Goal: Task Accomplishment & Management: Manage account settings

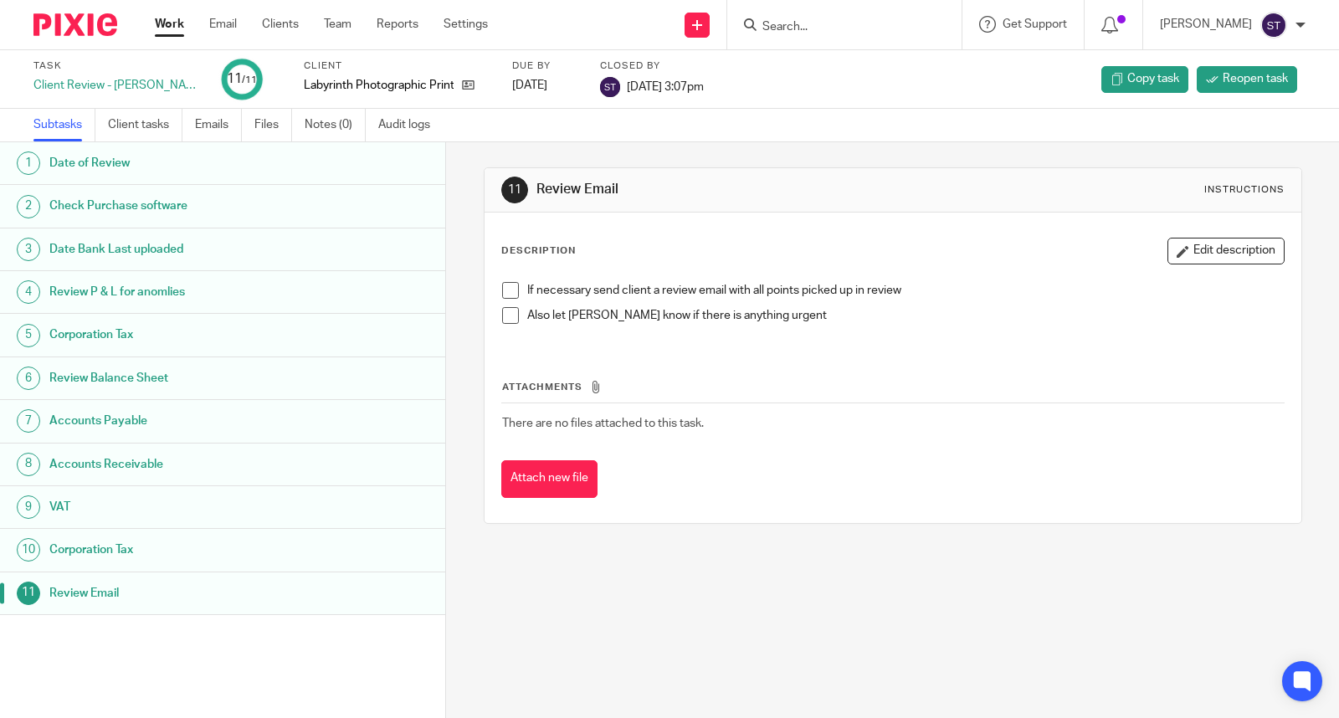
click at [176, 28] on link "Work" at bounding box center [169, 24] width 29 height 17
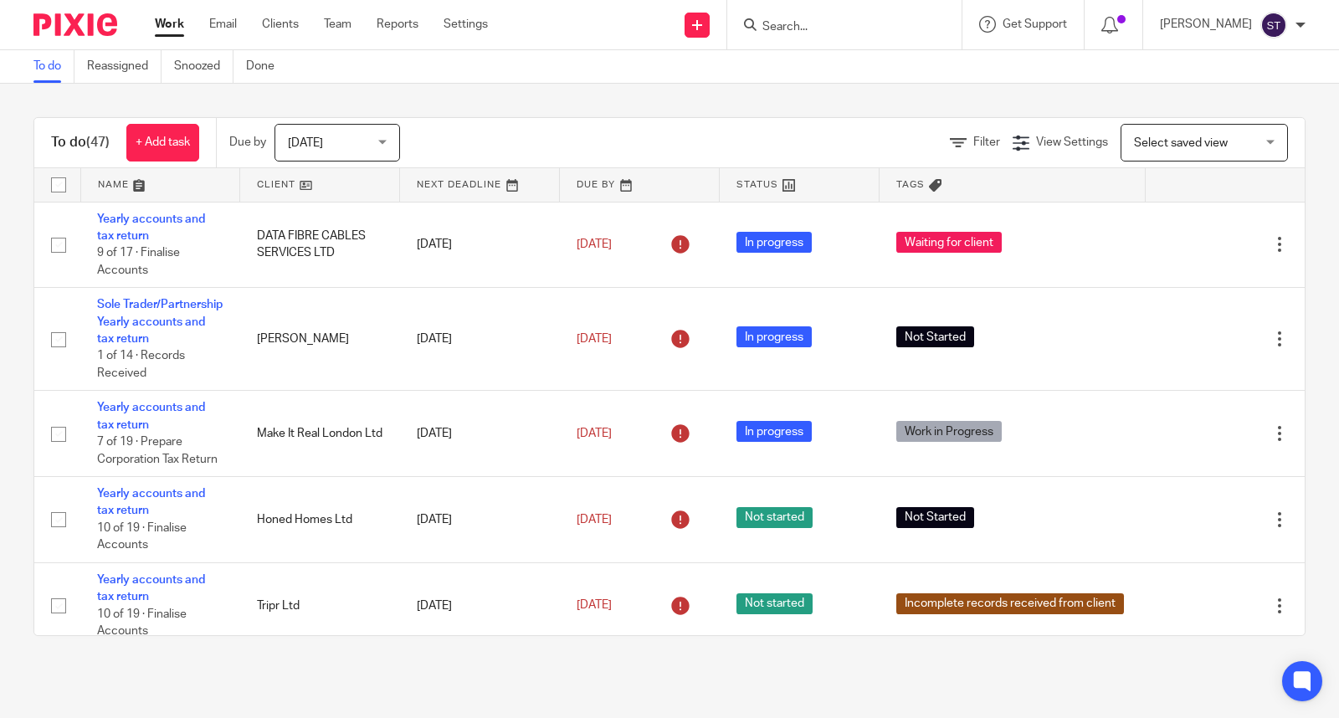
scroll to position [408, 0]
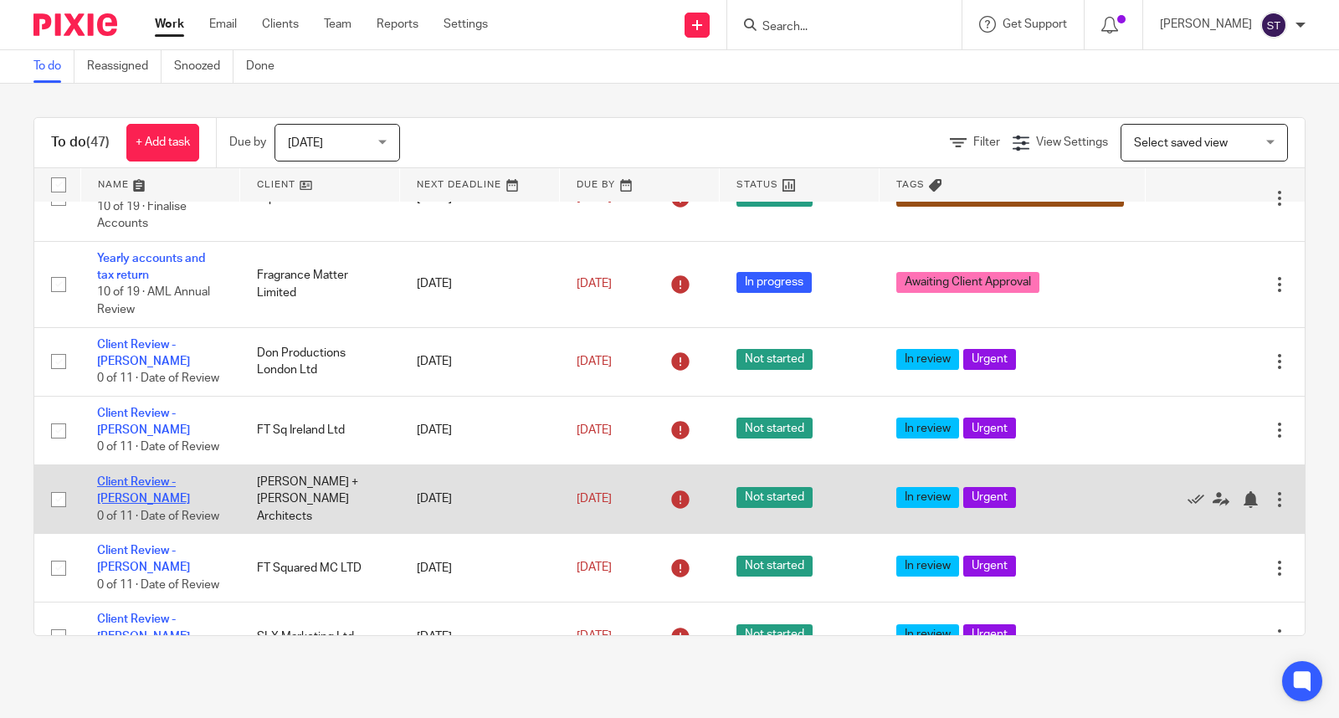
click at [164, 505] on link "Client Review - [PERSON_NAME]" at bounding box center [143, 490] width 93 height 28
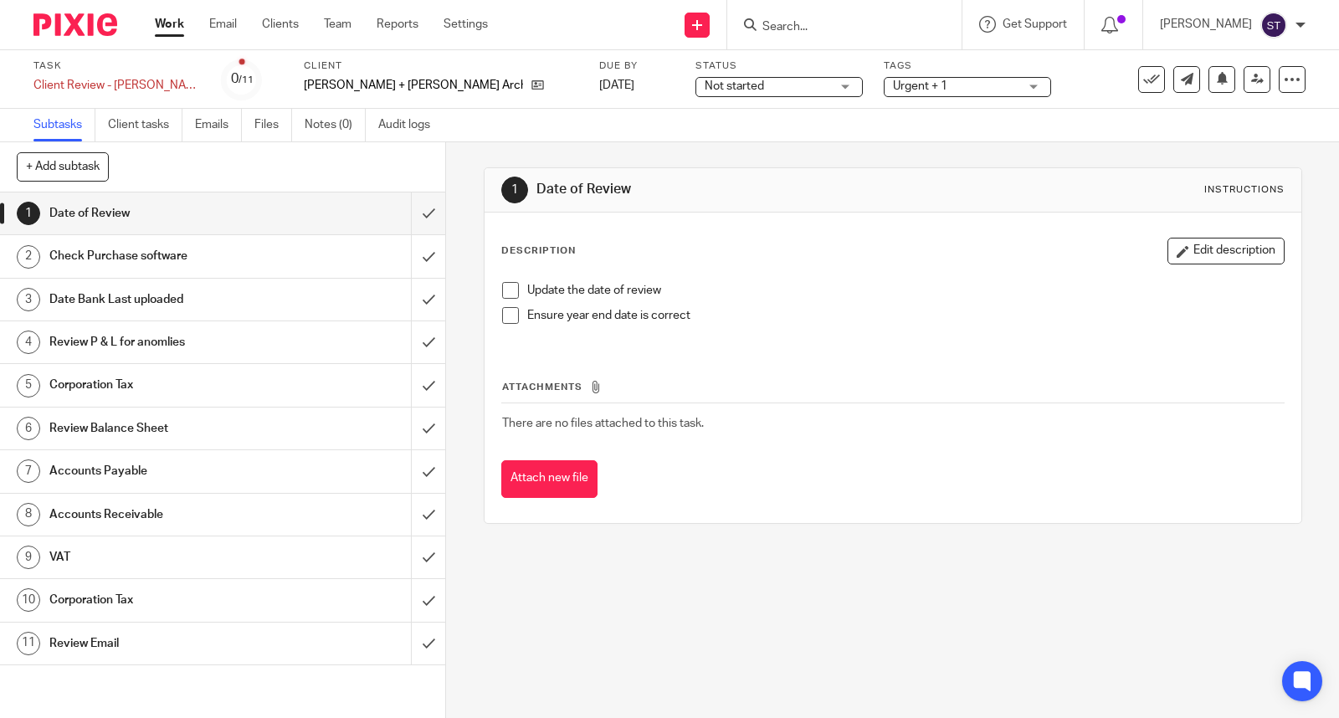
click at [835, 20] on input "Search" at bounding box center [836, 27] width 151 height 15
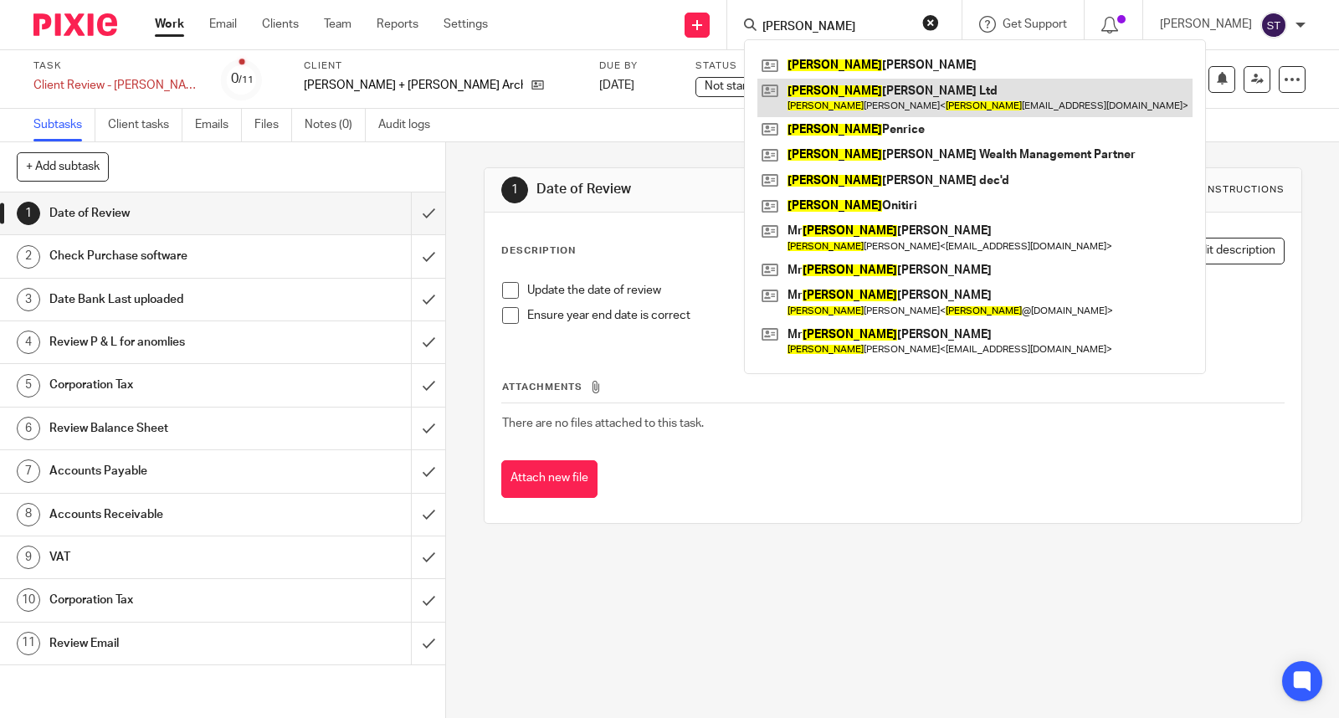
type input "andrew"
click at [871, 95] on link at bounding box center [974, 98] width 435 height 39
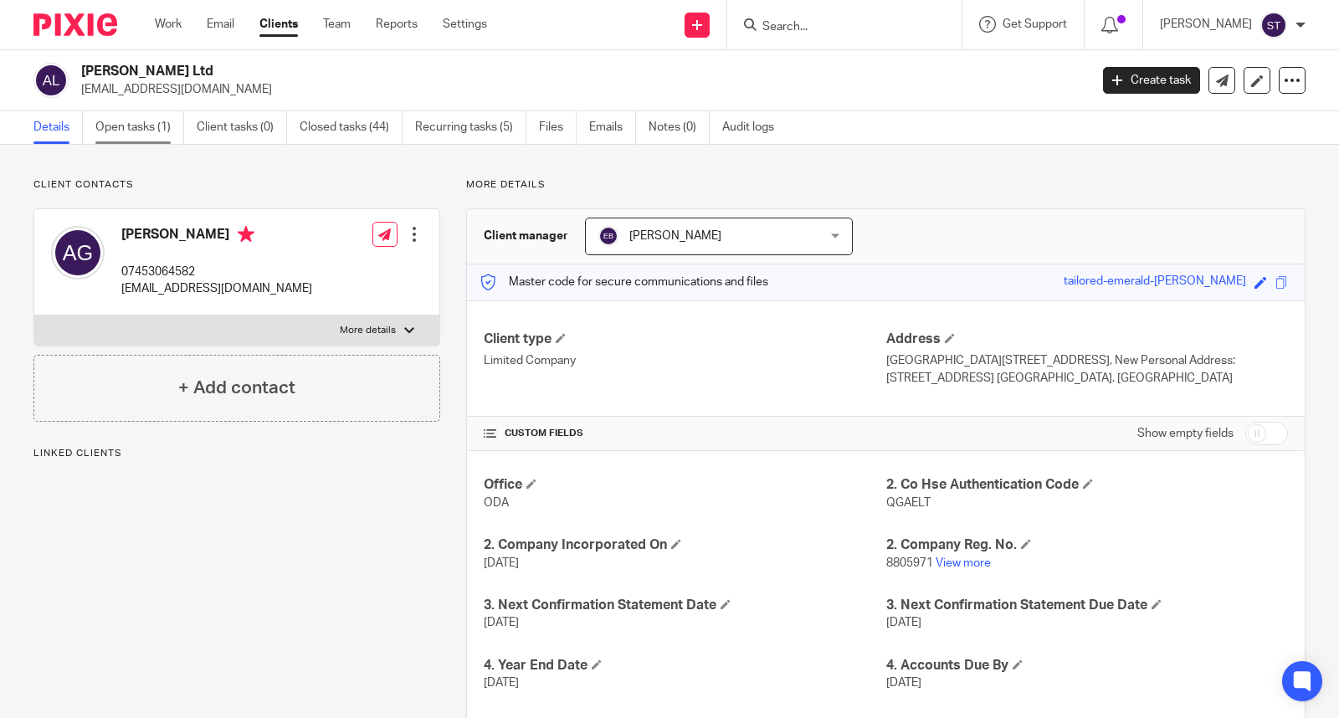
click at [151, 134] on link "Open tasks (1)" at bounding box center [139, 127] width 89 height 33
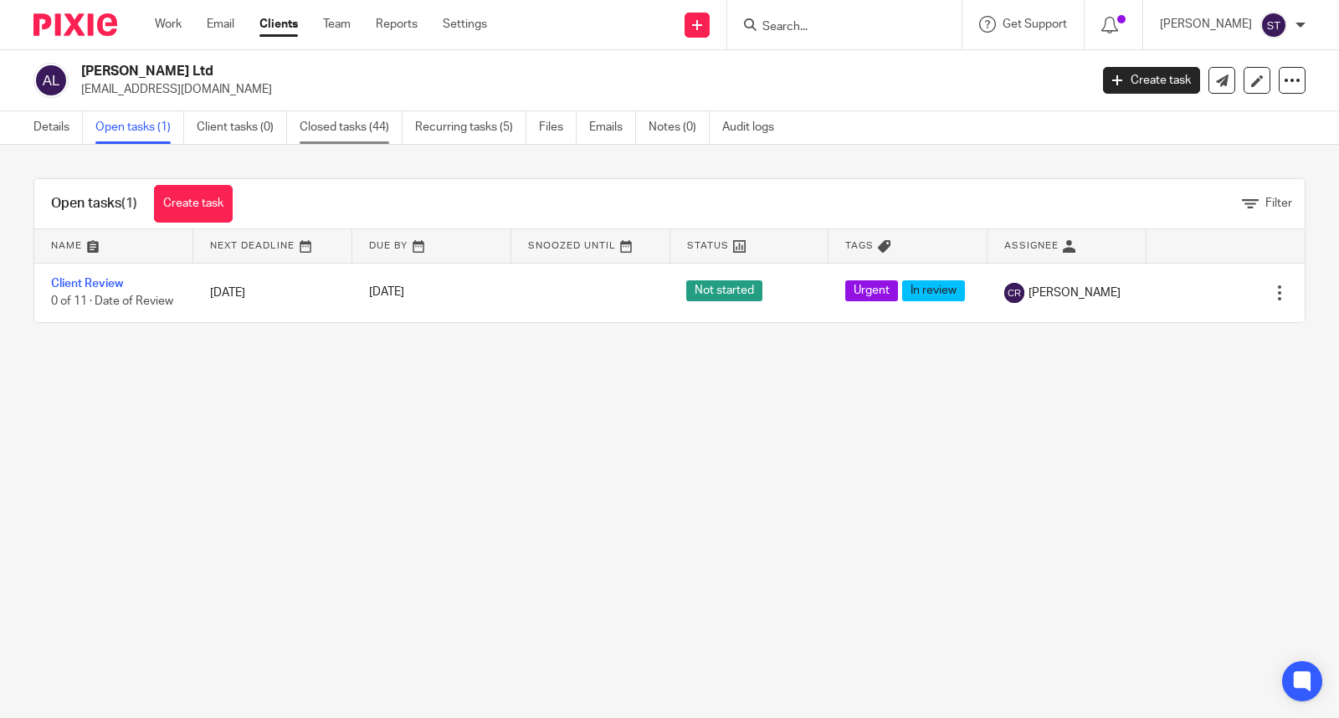
click at [362, 128] on link "Closed tasks (44)" at bounding box center [351, 127] width 103 height 33
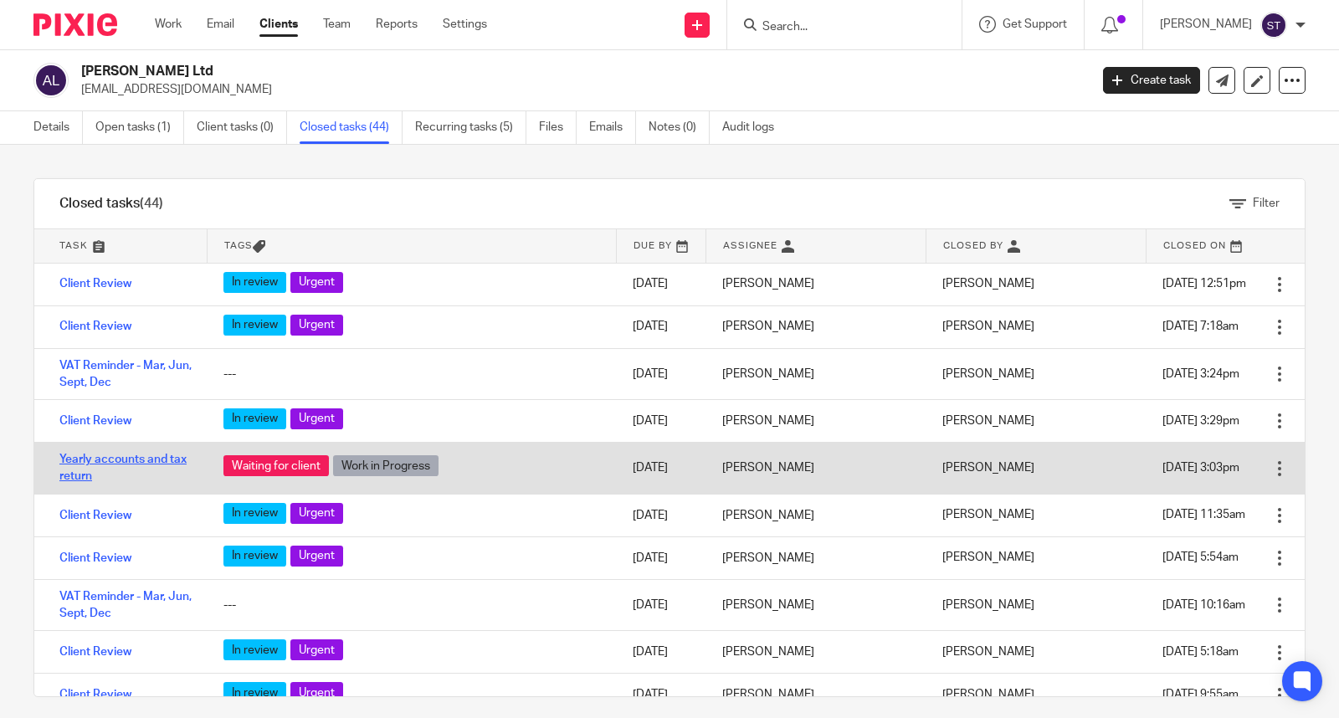
click at [149, 462] on link "Yearly accounts and tax return" at bounding box center [122, 468] width 127 height 28
click at [1271, 467] on div at bounding box center [1279, 468] width 17 height 17
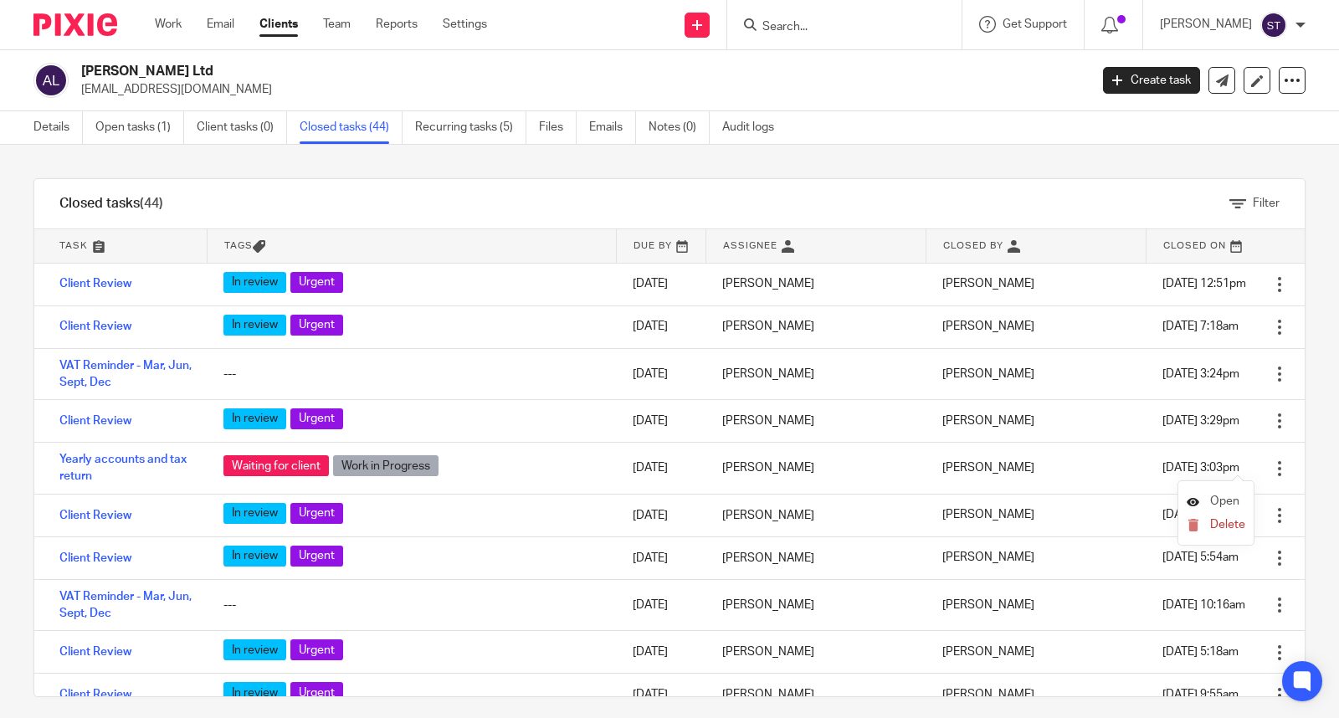
click at [1231, 496] on span "Open" at bounding box center [1224, 501] width 29 height 12
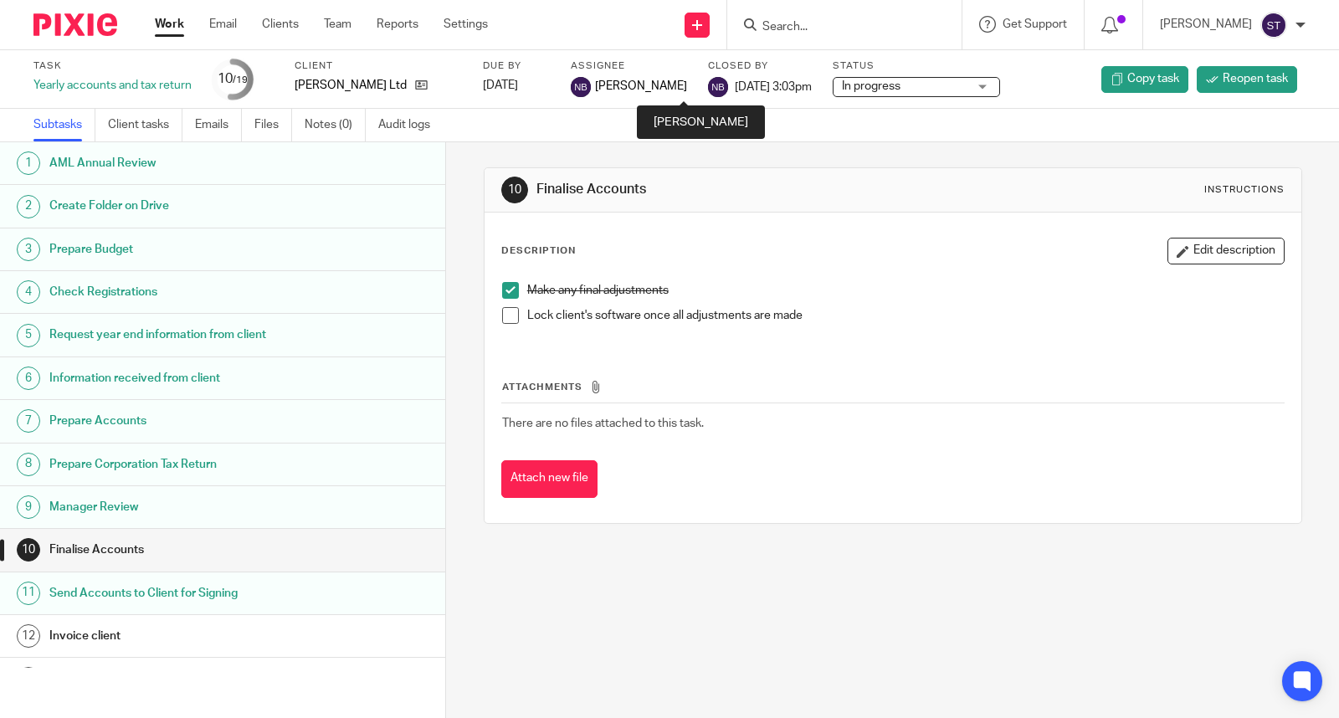
click at [708, 88] on img at bounding box center [718, 87] width 20 height 20
click at [735, 88] on span "4 Jun 2025 3:03pm" at bounding box center [773, 86] width 77 height 12
click at [1223, 73] on span "Reopen task" at bounding box center [1255, 78] width 65 height 17
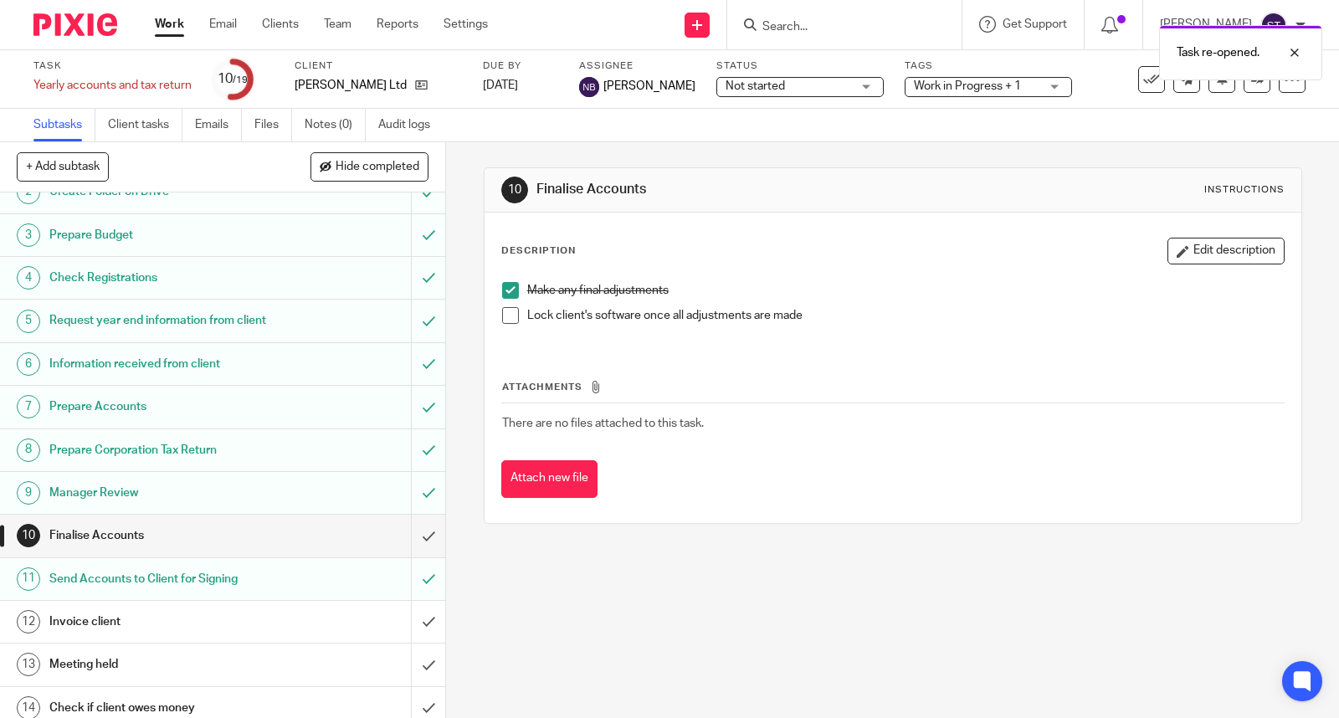
scroll to position [88, 0]
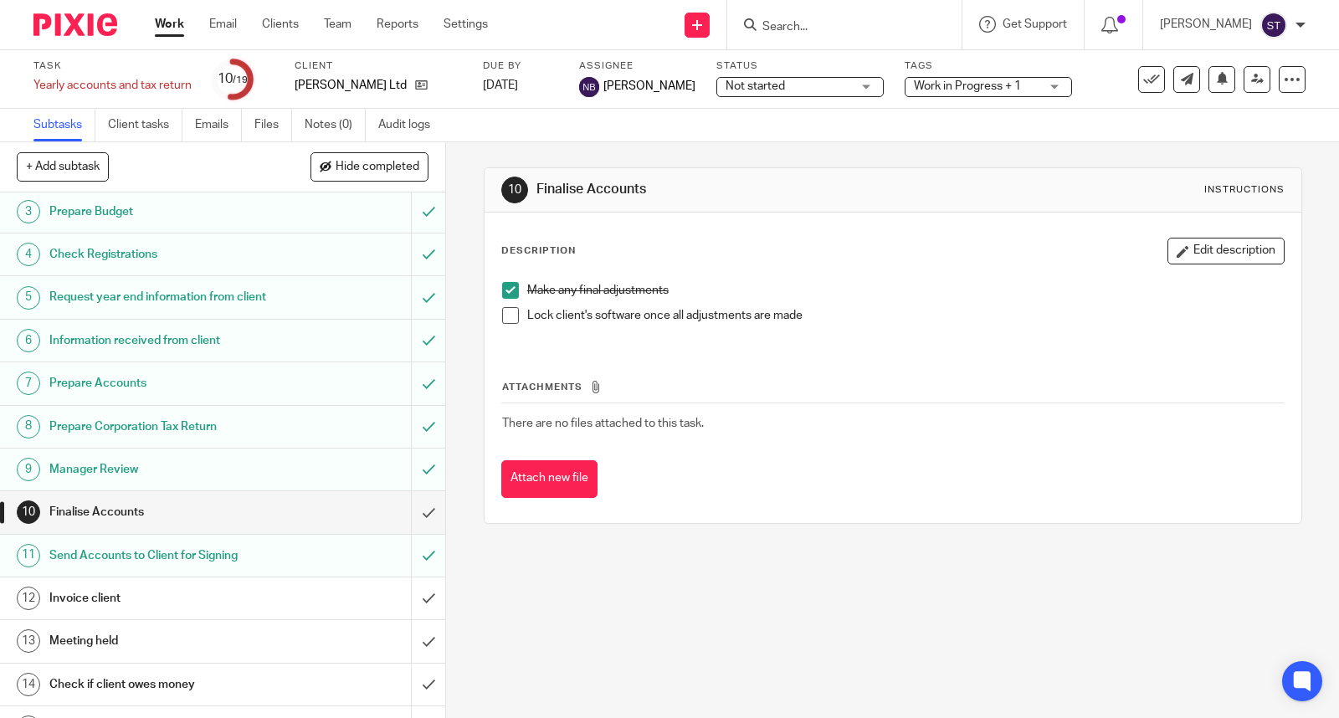
click at [508, 318] on span at bounding box center [510, 315] width 17 height 17
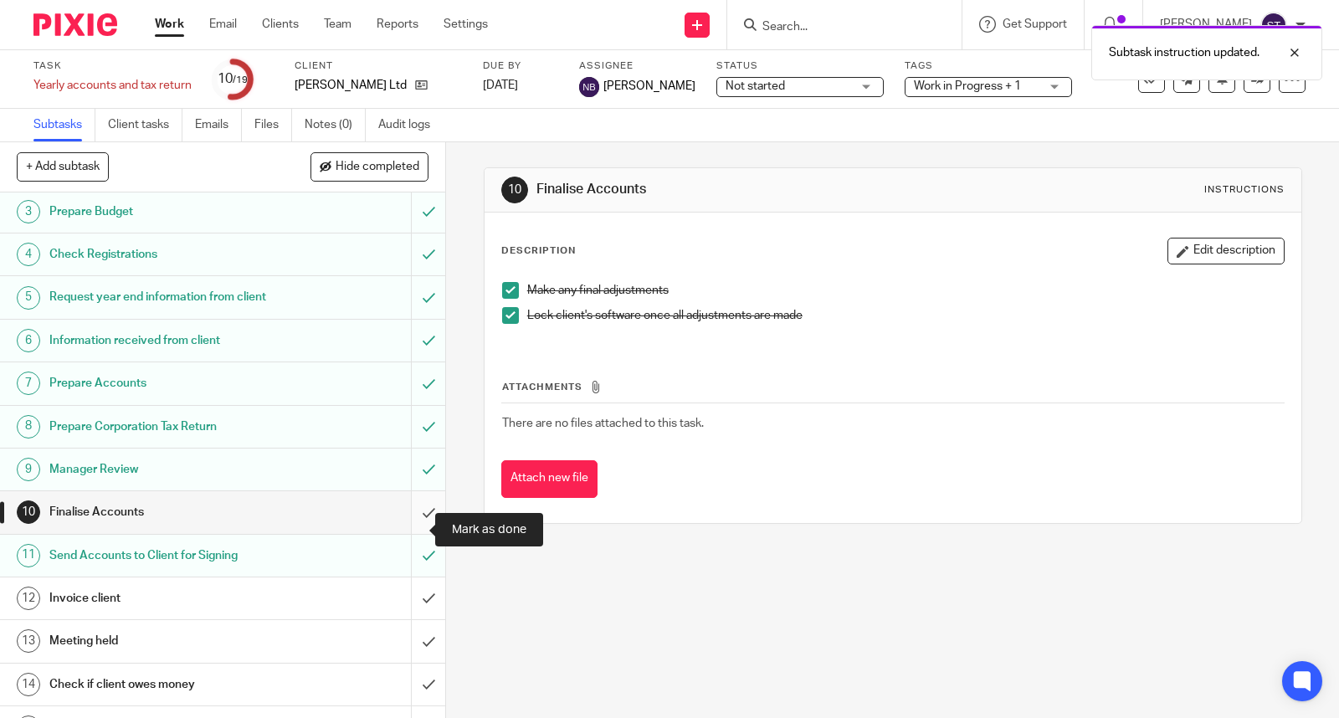
click at [403, 533] on input "submit" at bounding box center [222, 512] width 445 height 42
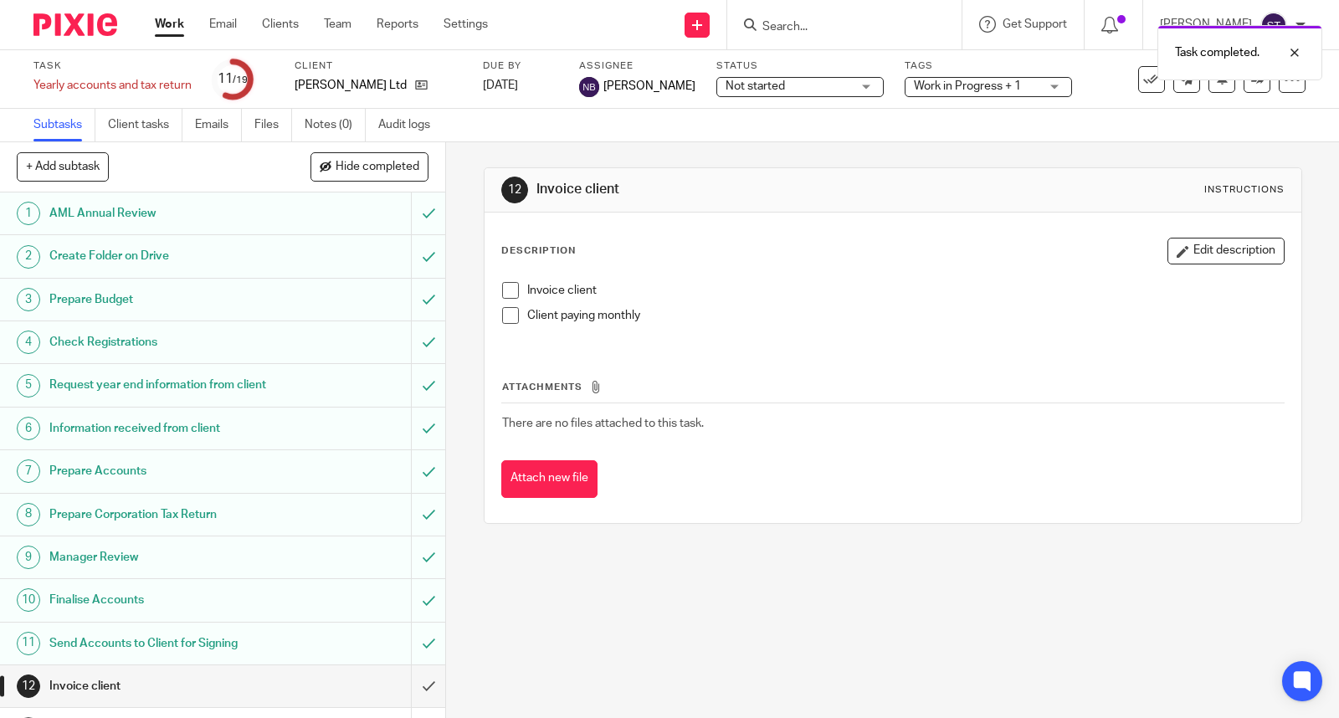
click at [182, 382] on h1 "Request year end information from client" at bounding box center [164, 384] width 230 height 25
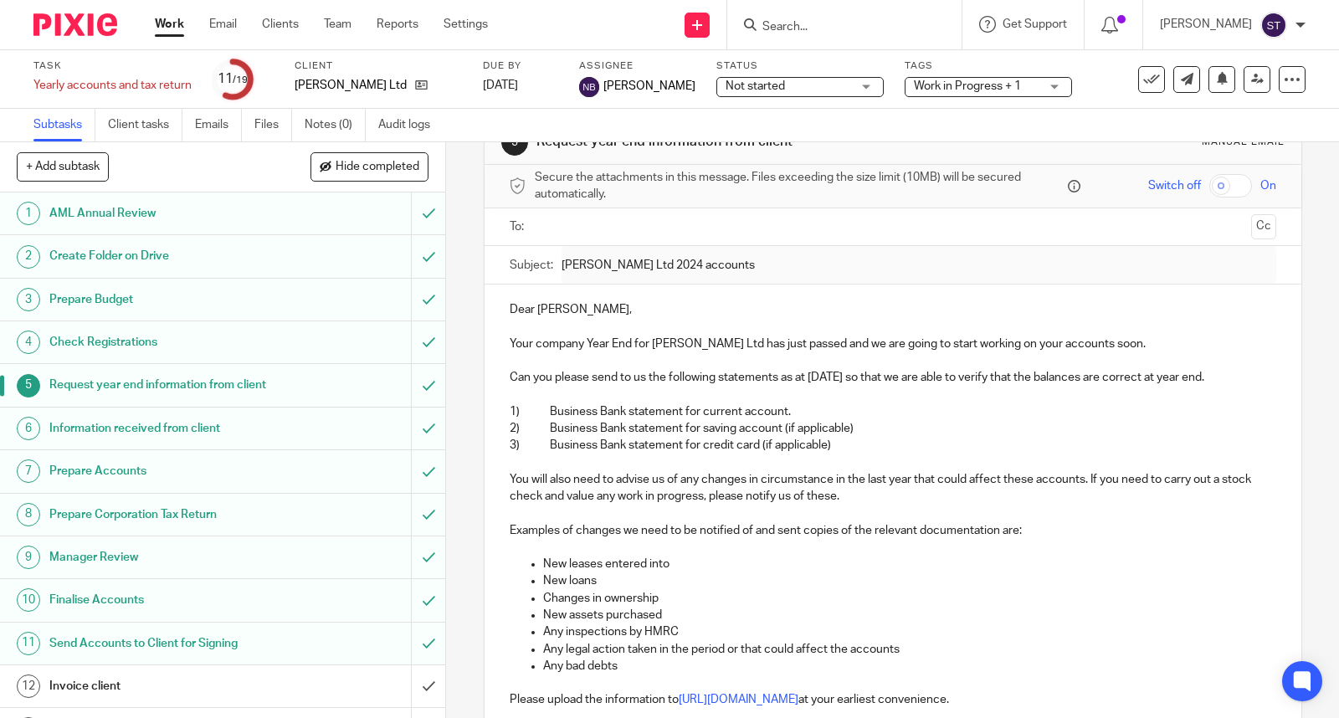
scroll to position [28, 0]
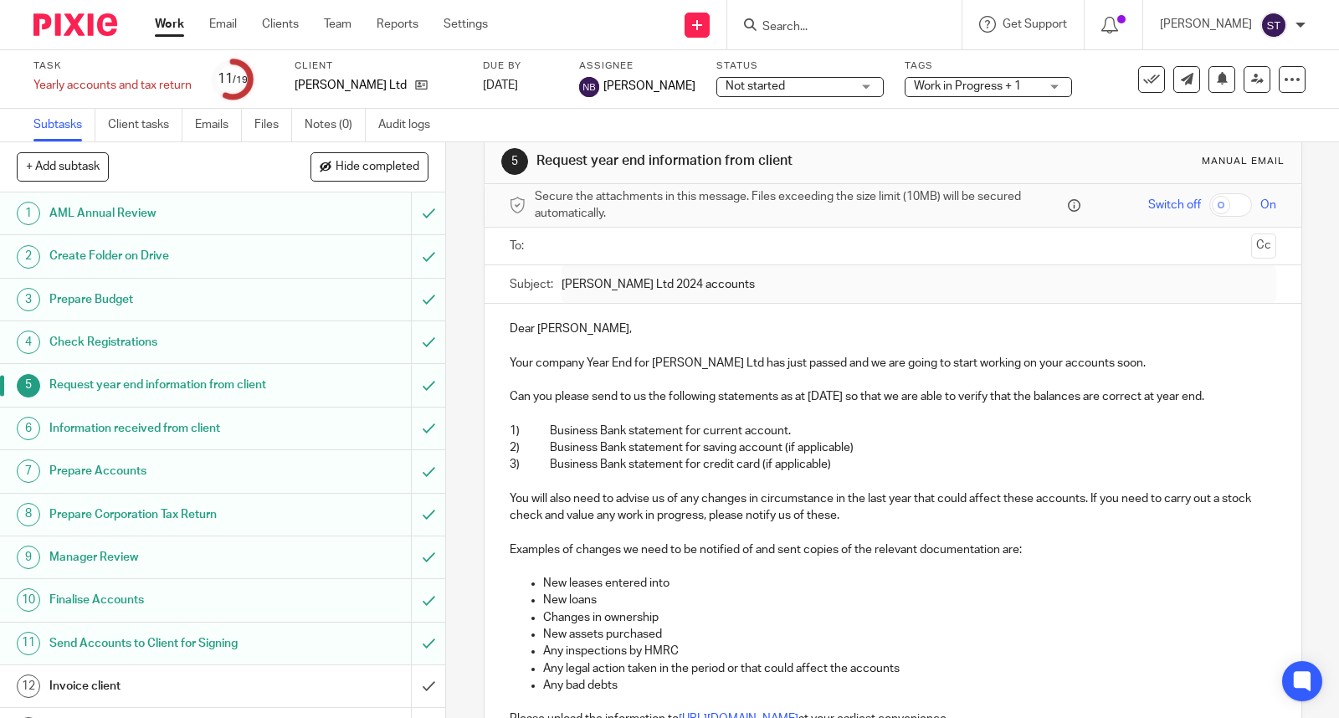
click at [446, 542] on div "5 Request year end information from client Manual email Secure the attachments …" at bounding box center [892, 430] width 893 height 576
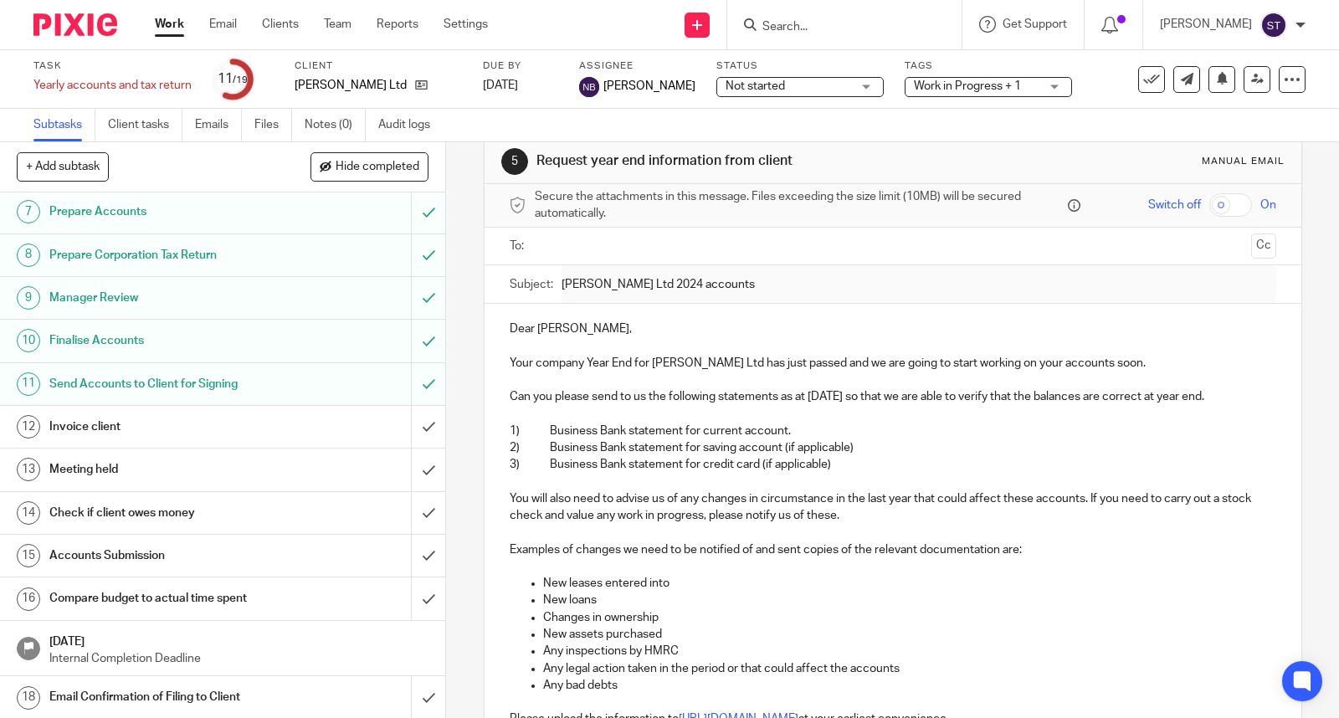
scroll to position [260, 0]
click at [268, 427] on link "12 Invoice client" at bounding box center [205, 426] width 411 height 42
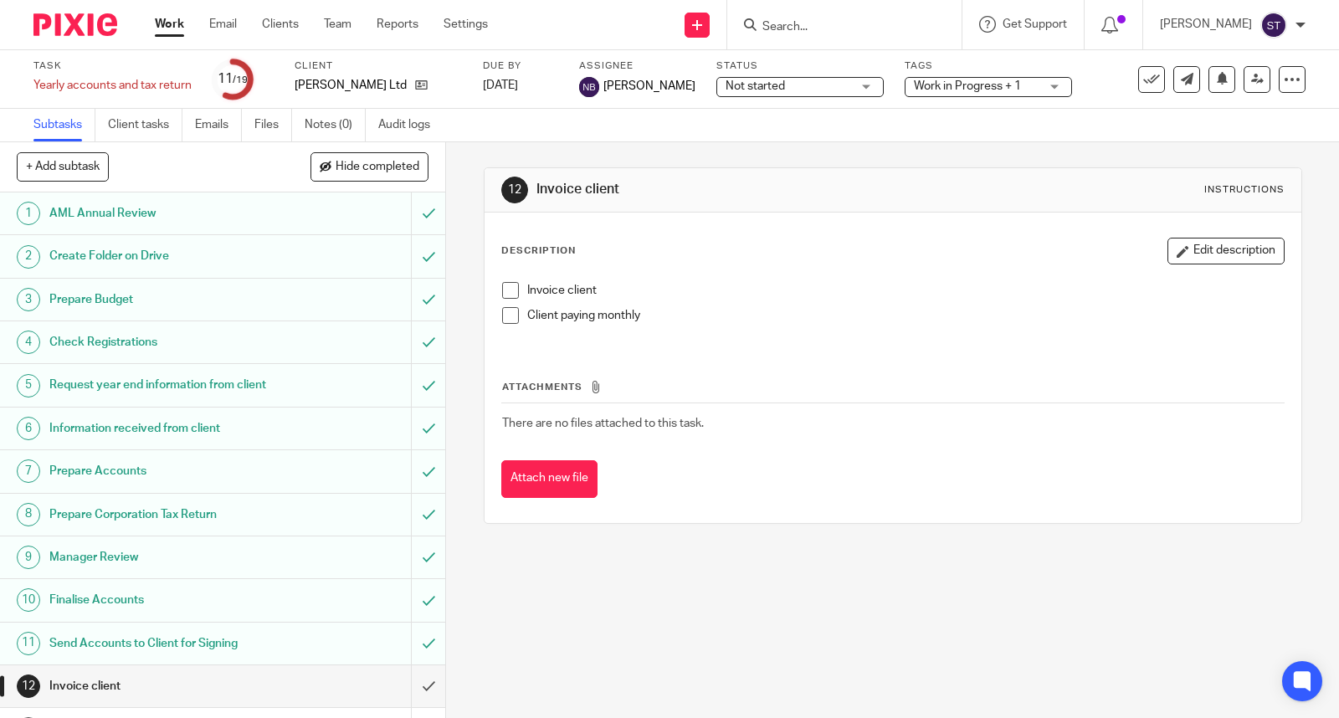
click at [507, 307] on span at bounding box center [510, 315] width 17 height 17
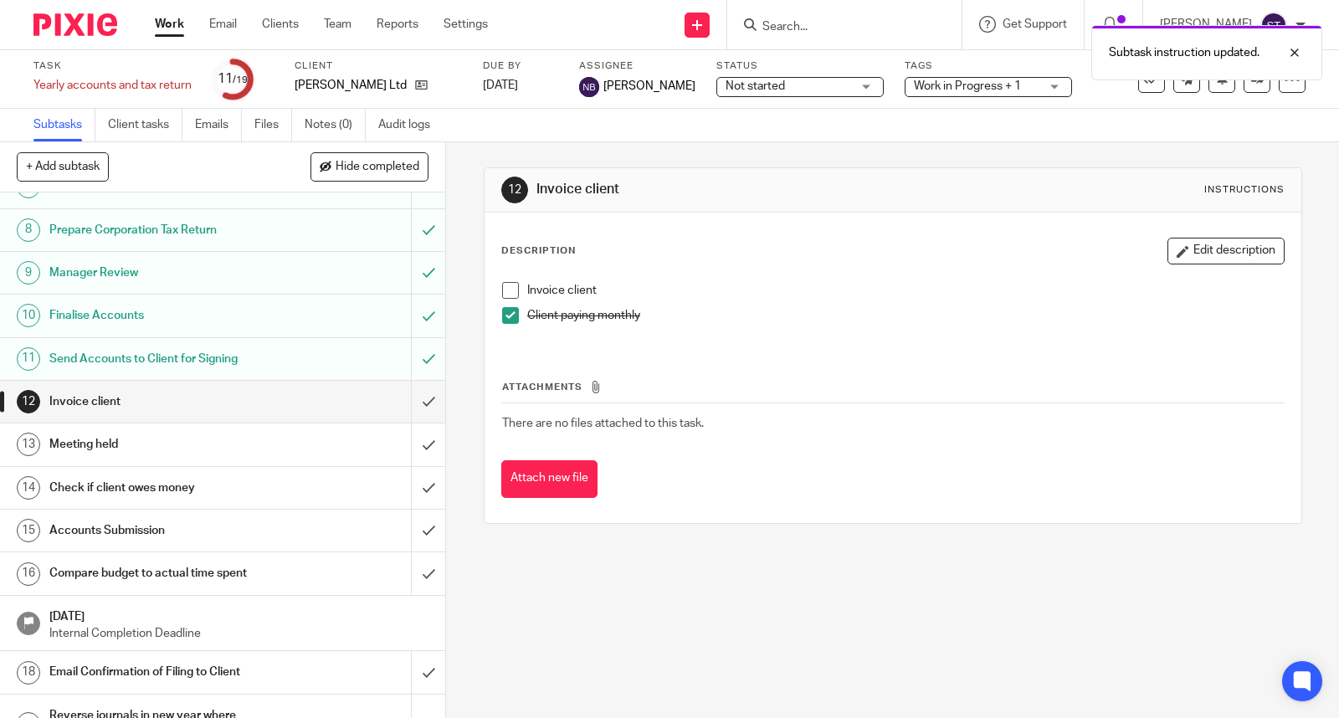
scroll to position [339, 0]
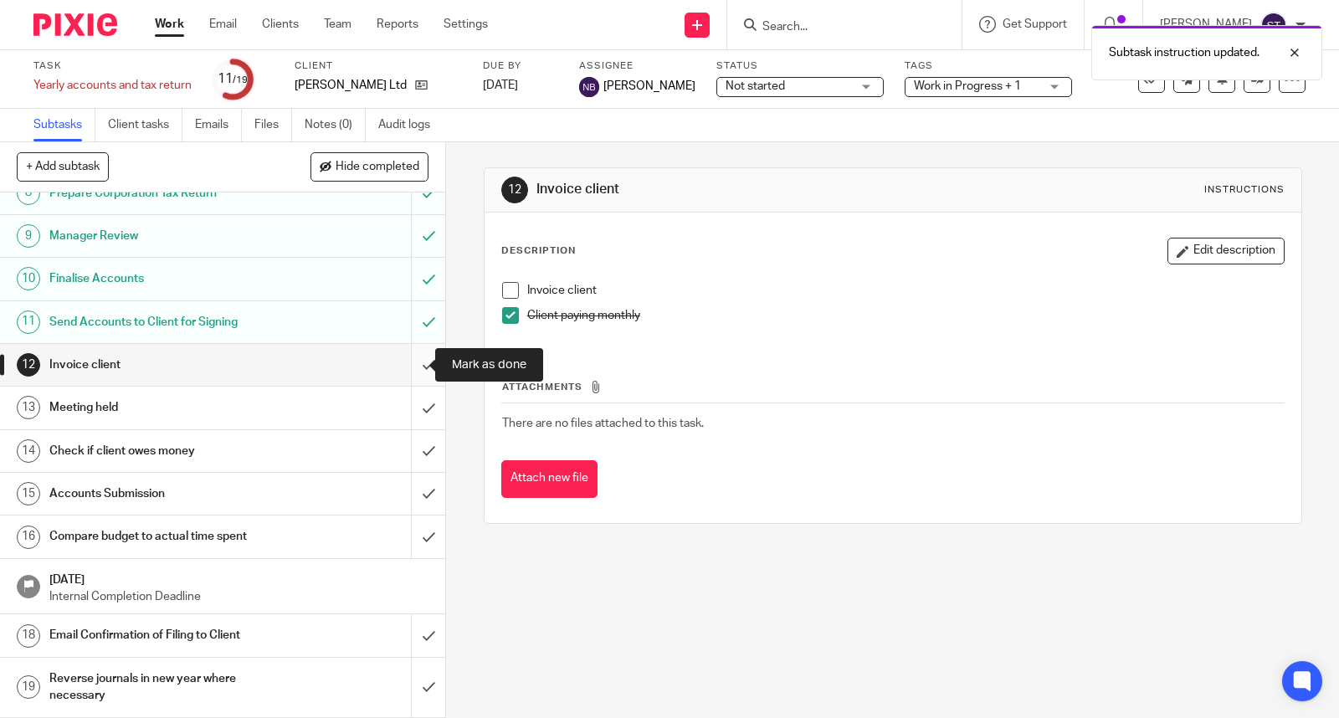
click at [413, 364] on input "submit" at bounding box center [222, 365] width 445 height 42
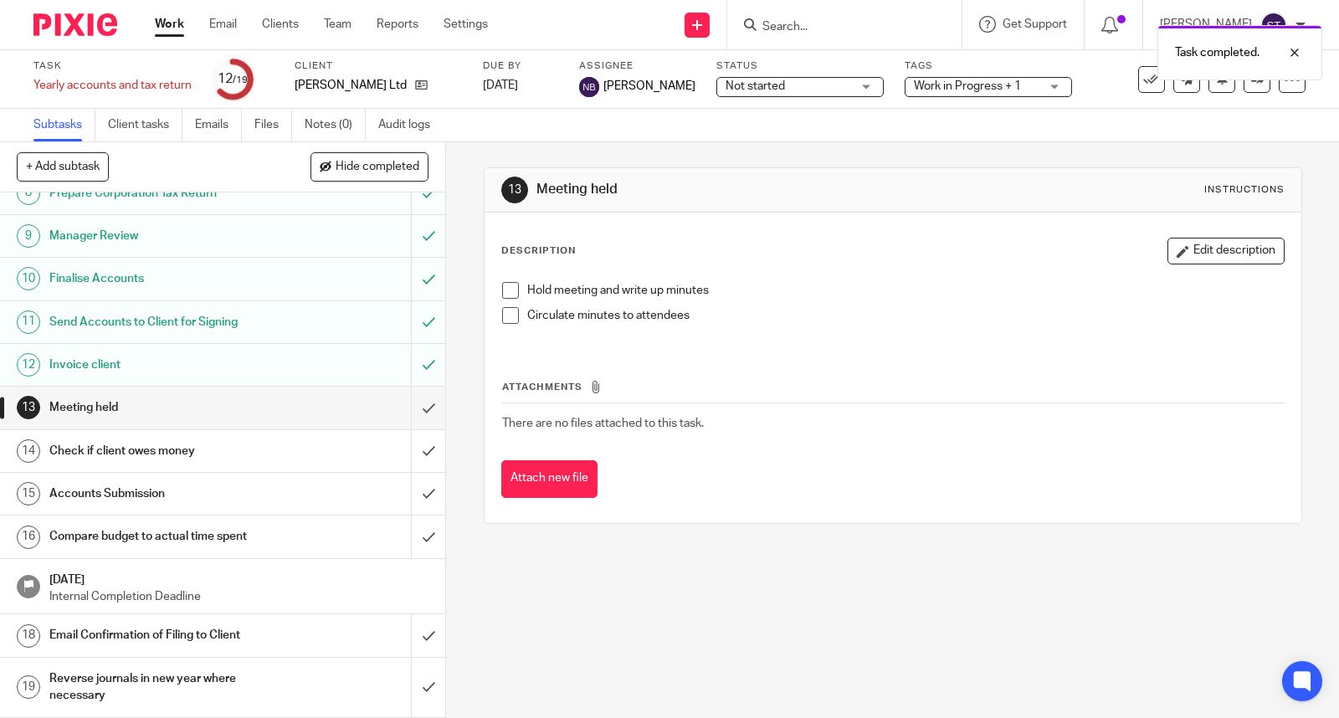
scroll to position [339, 0]
click at [402, 410] on input "submit" at bounding box center [222, 408] width 445 height 42
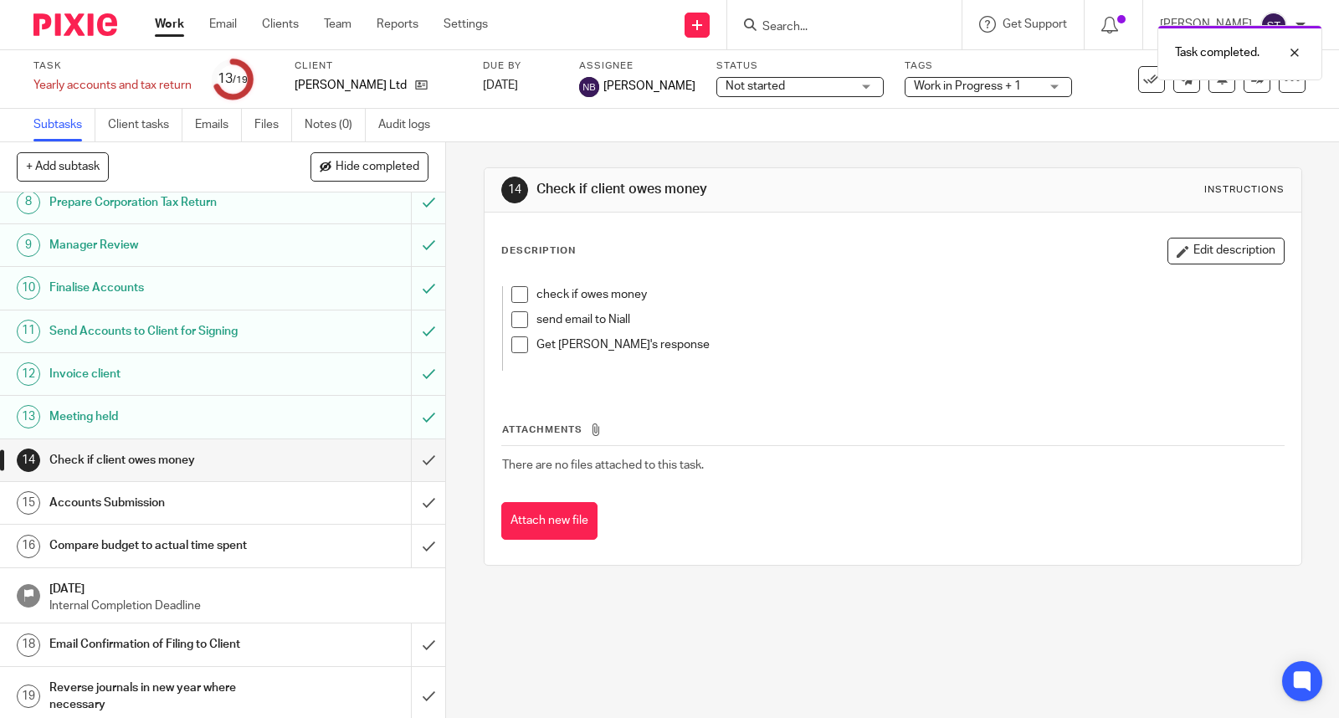
scroll to position [339, 0]
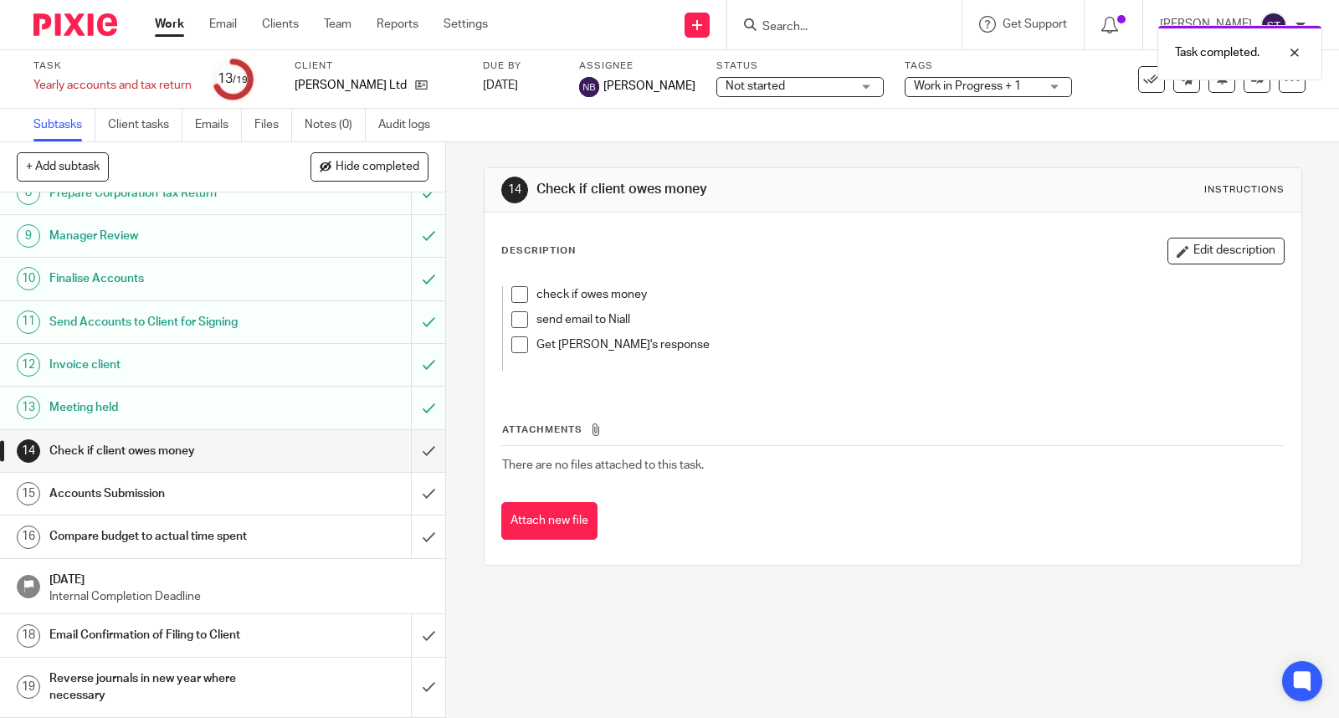
click at [511, 285] on div "check if owes money send email to Niall Get Niall's response" at bounding box center [893, 331] width 798 height 114
click at [517, 290] on span at bounding box center [519, 294] width 17 height 17
click at [411, 449] on input "submit" at bounding box center [222, 451] width 445 height 42
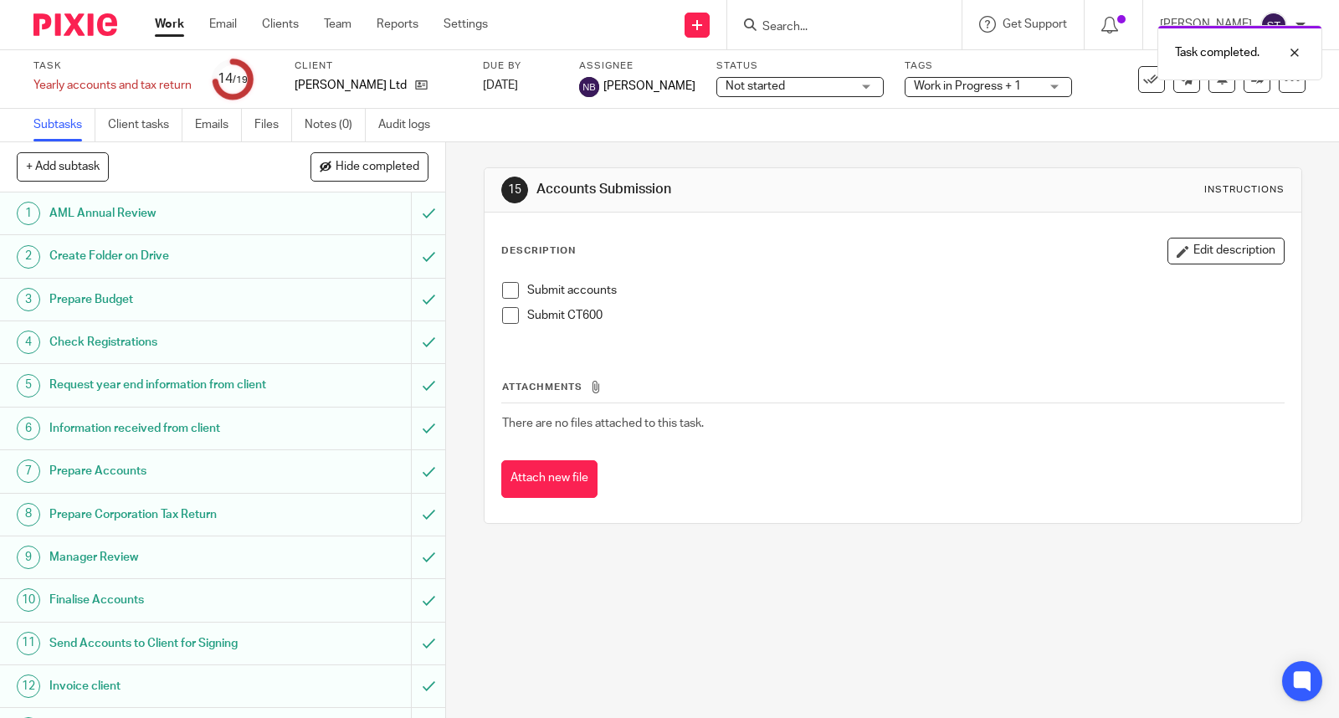
click at [509, 290] on span at bounding box center [510, 290] width 17 height 17
click at [506, 321] on span at bounding box center [510, 315] width 17 height 17
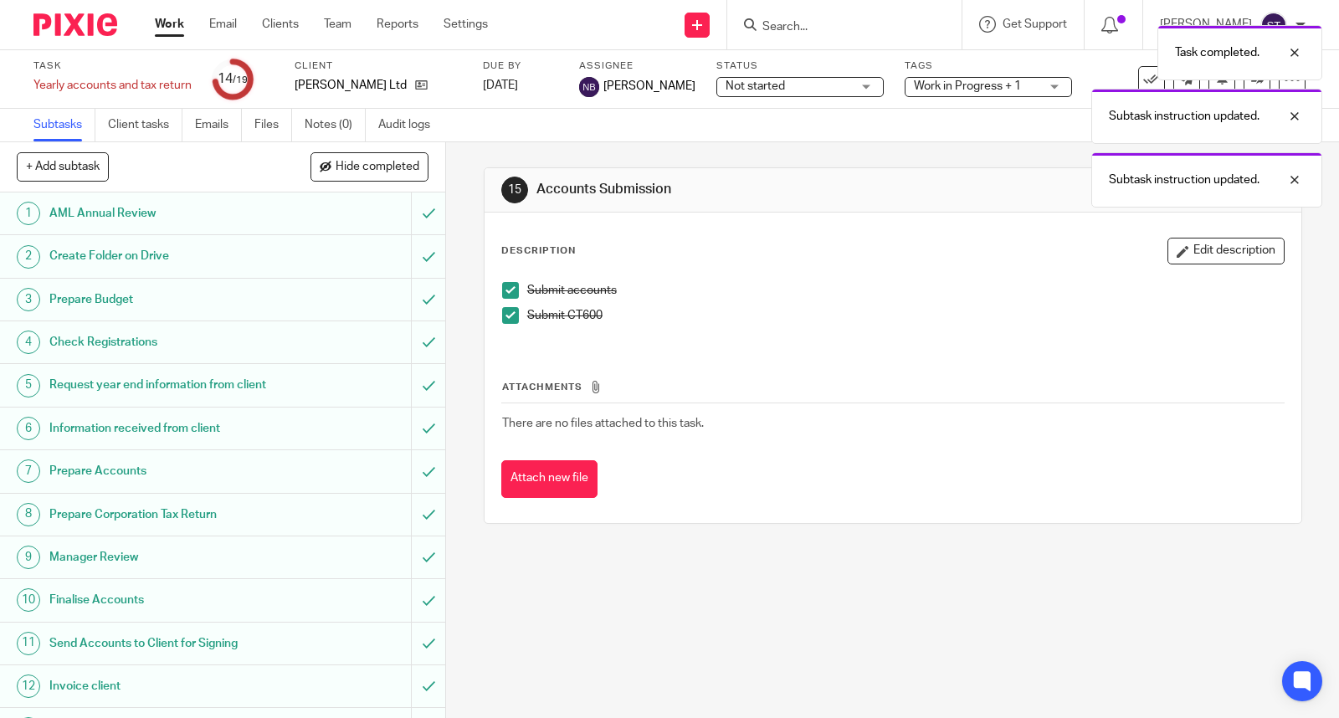
scroll to position [339, 0]
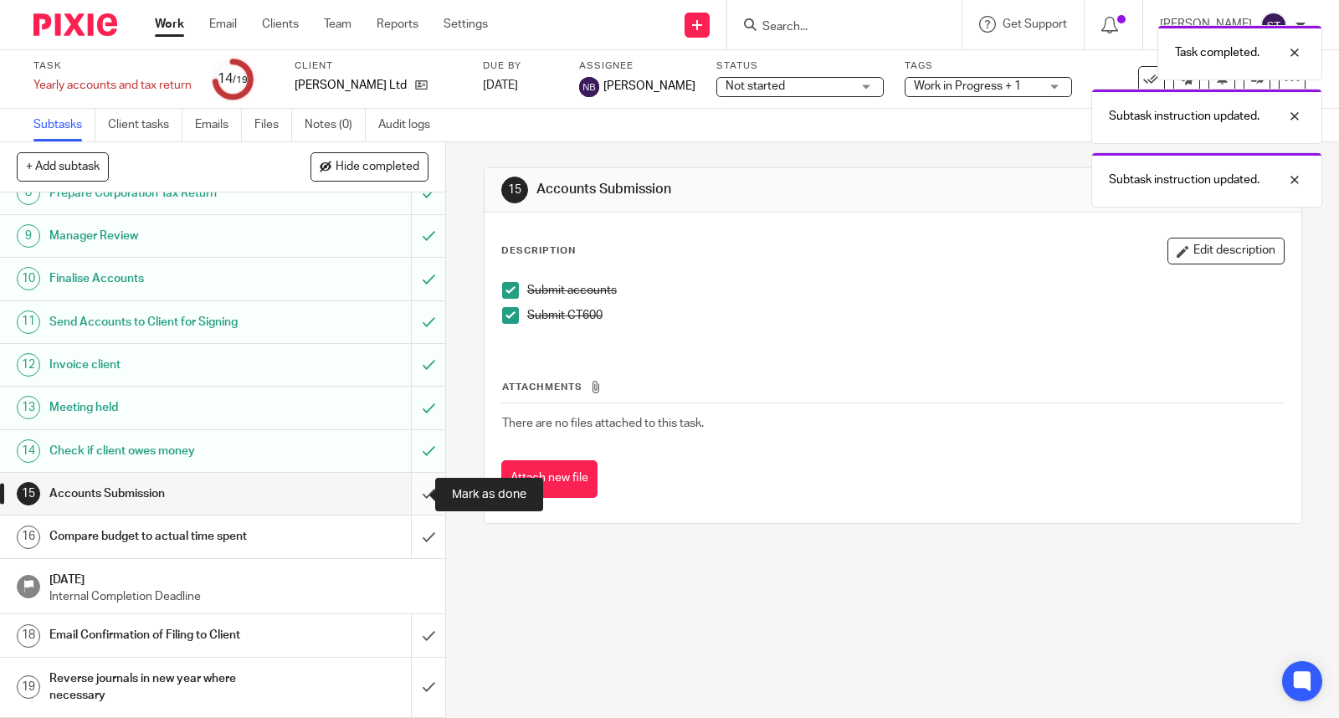
click at [404, 499] on input "submit" at bounding box center [222, 494] width 445 height 42
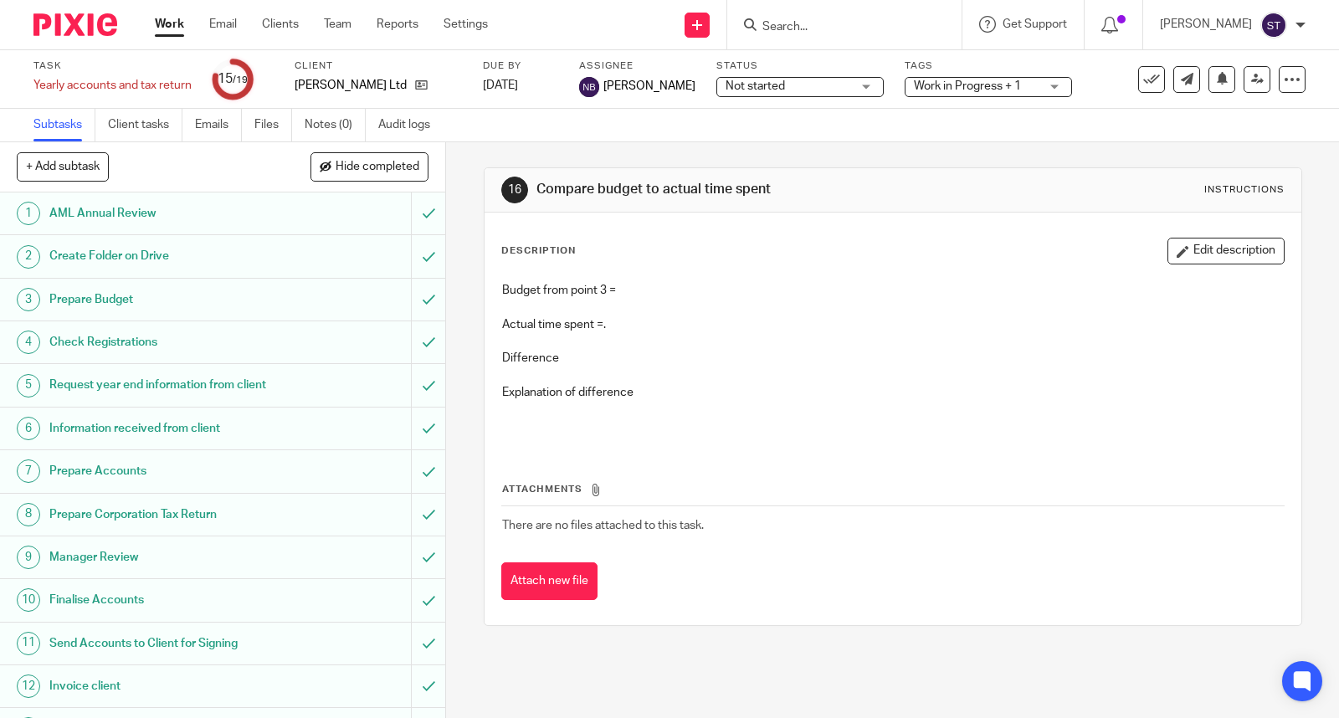
click at [117, 296] on h1 "Prepare Budget" at bounding box center [164, 299] width 230 height 25
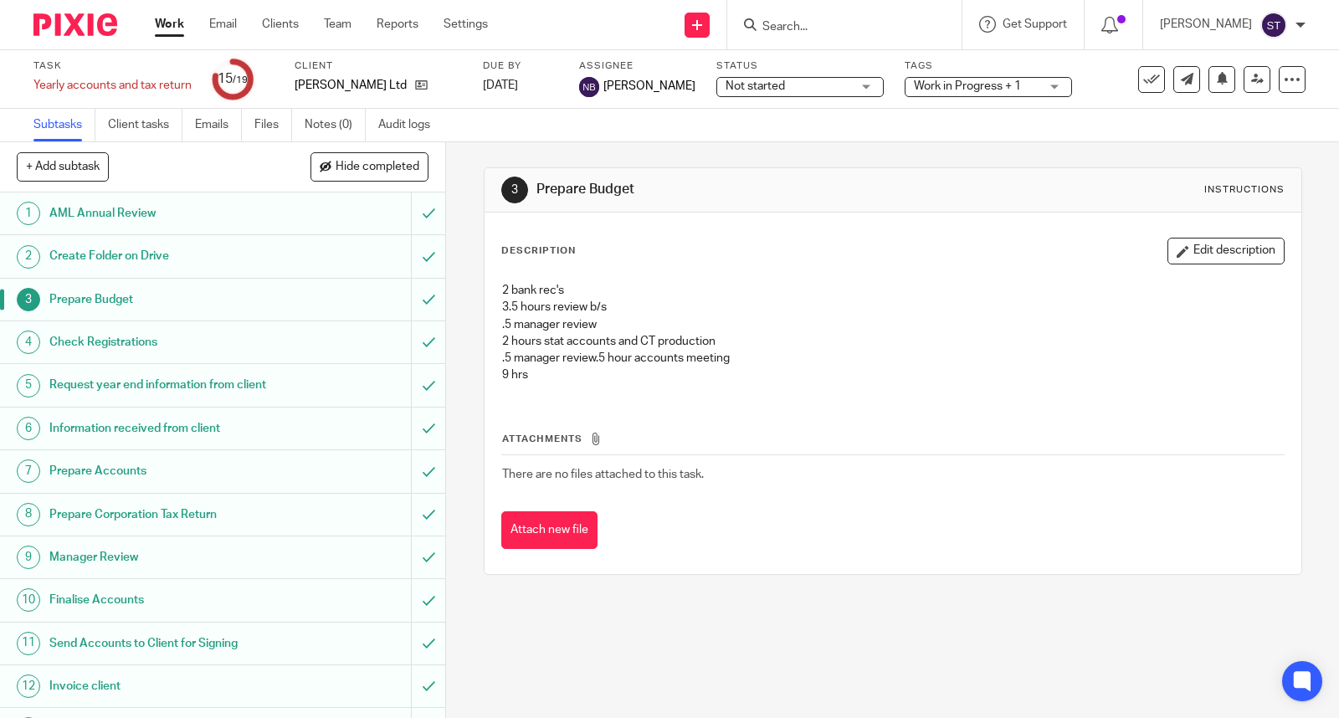
scroll to position [339, 0]
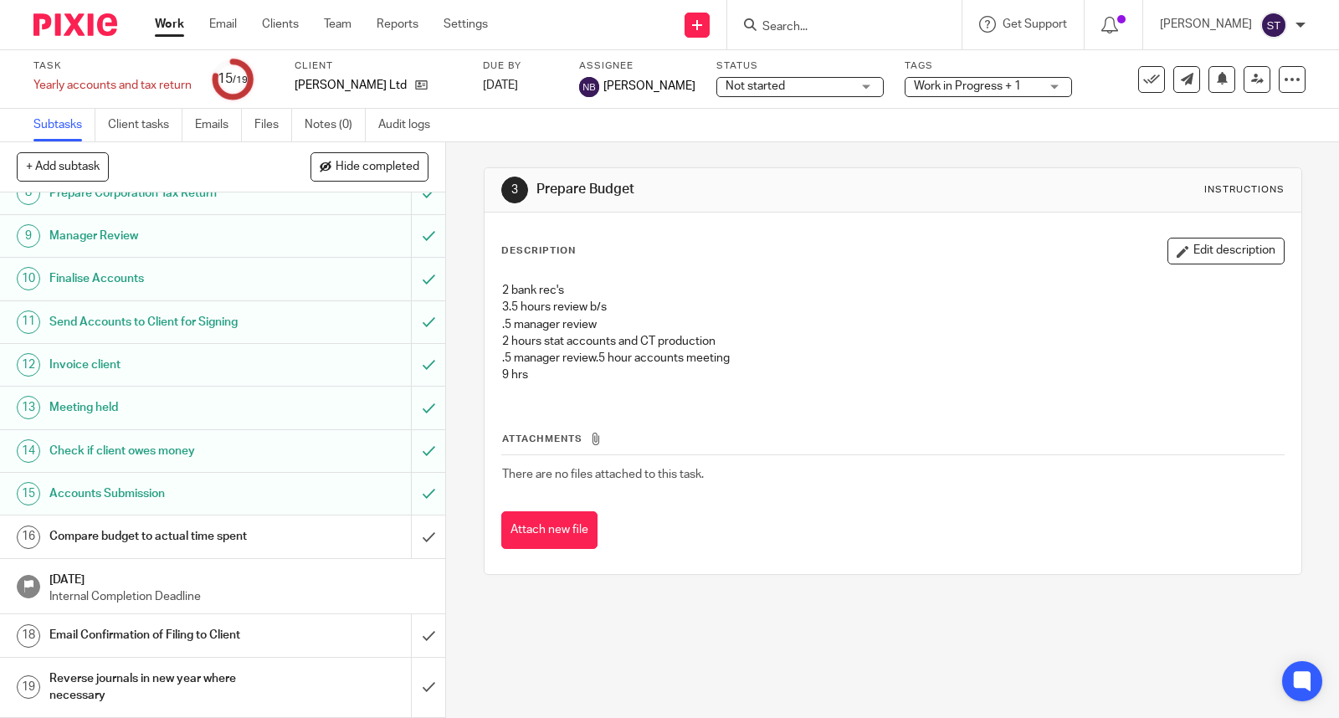
click at [265, 537] on h1 "Compare budget to actual time spent" at bounding box center [164, 536] width 230 height 25
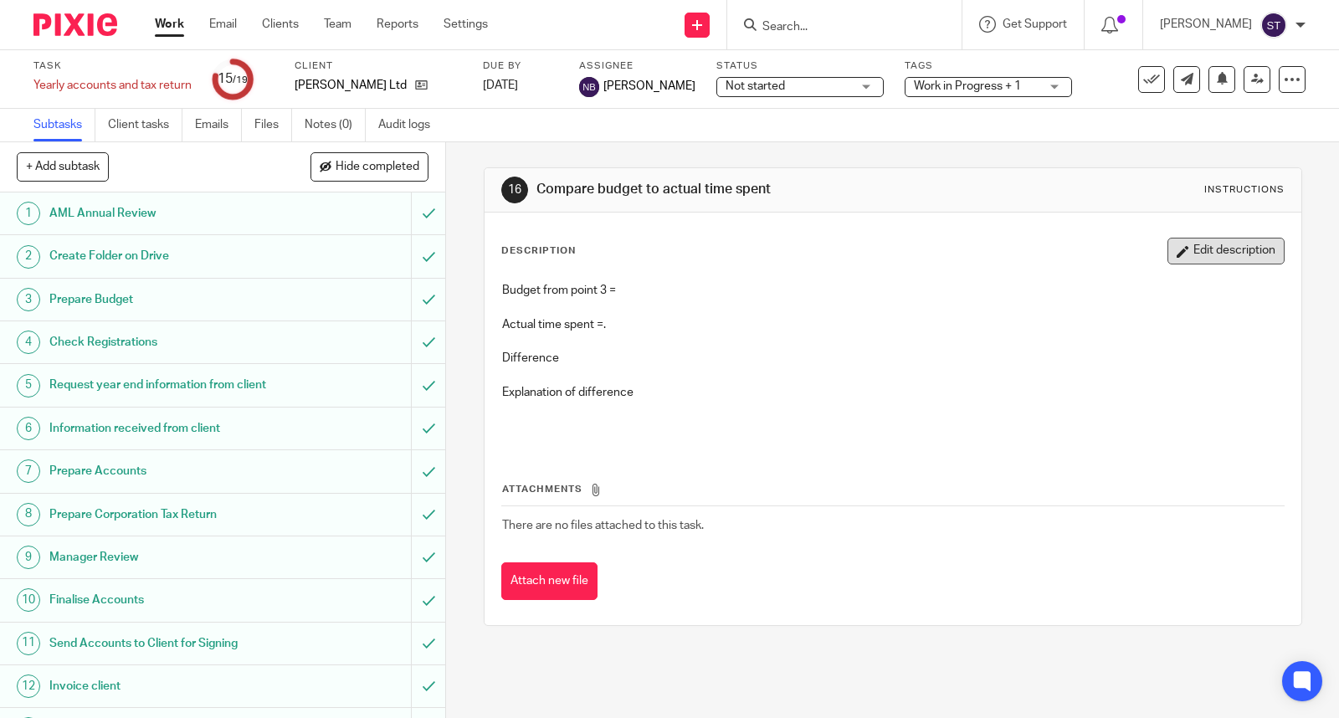
click at [1168, 244] on button "Edit description" at bounding box center [1226, 251] width 117 height 27
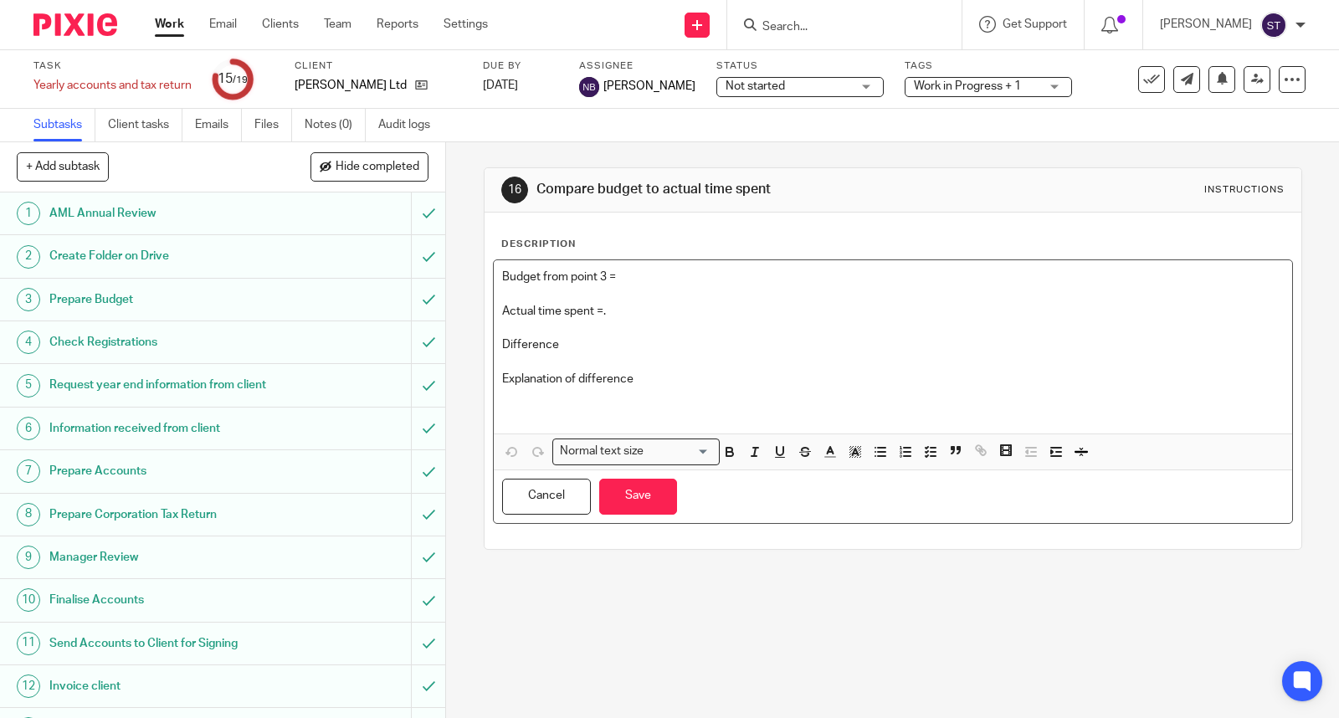
click at [782, 276] on p "Budget from point 3 =" at bounding box center [893, 277] width 782 height 17
click at [632, 318] on p "Actual time spent =." at bounding box center [893, 311] width 782 height 17
click at [649, 486] on button "Save" at bounding box center [638, 497] width 78 height 36
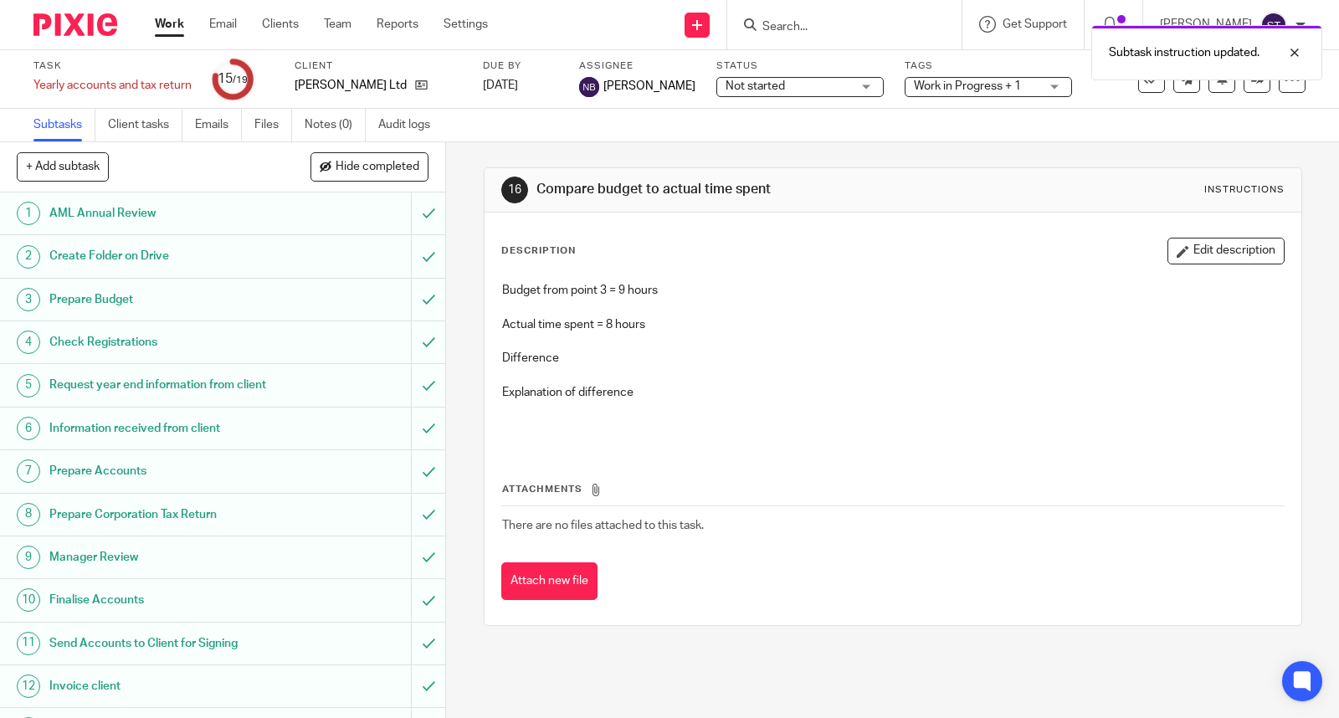
scroll to position [339, 0]
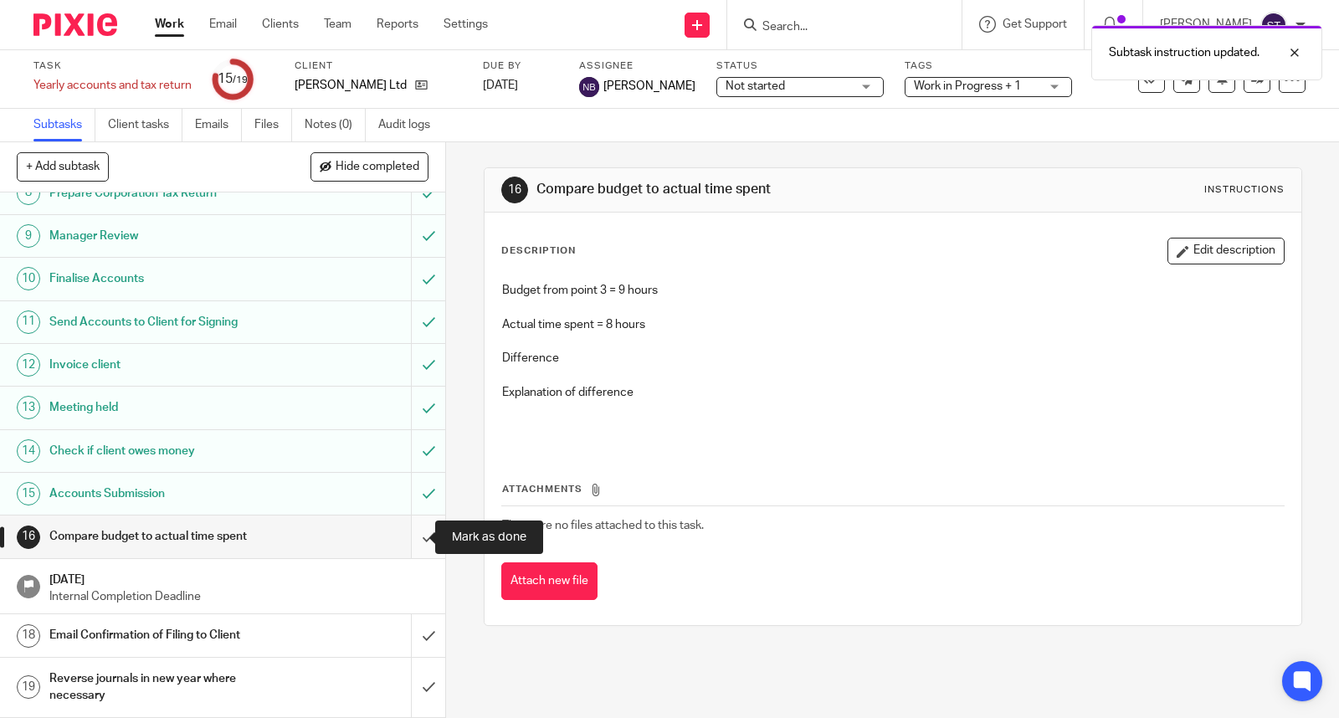
click at [412, 536] on input "submit" at bounding box center [222, 537] width 445 height 42
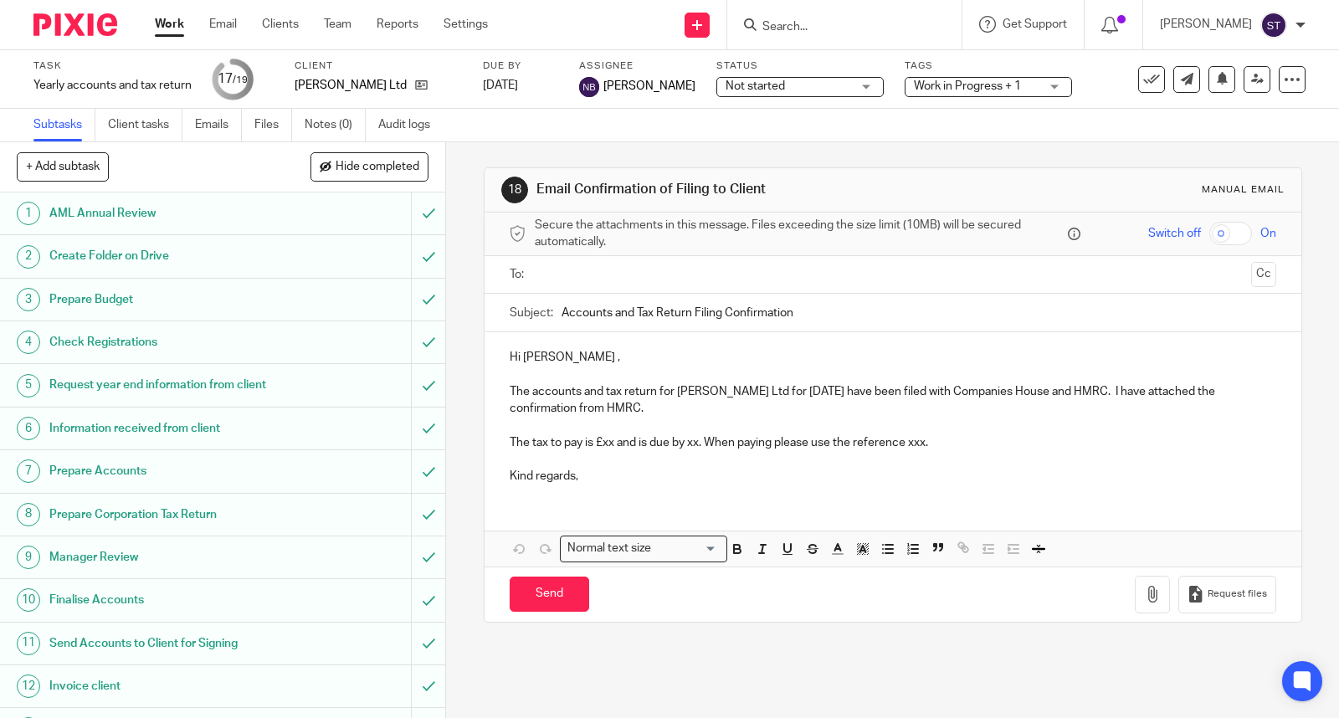
click at [587, 280] on input "text" at bounding box center [892, 274] width 703 height 19
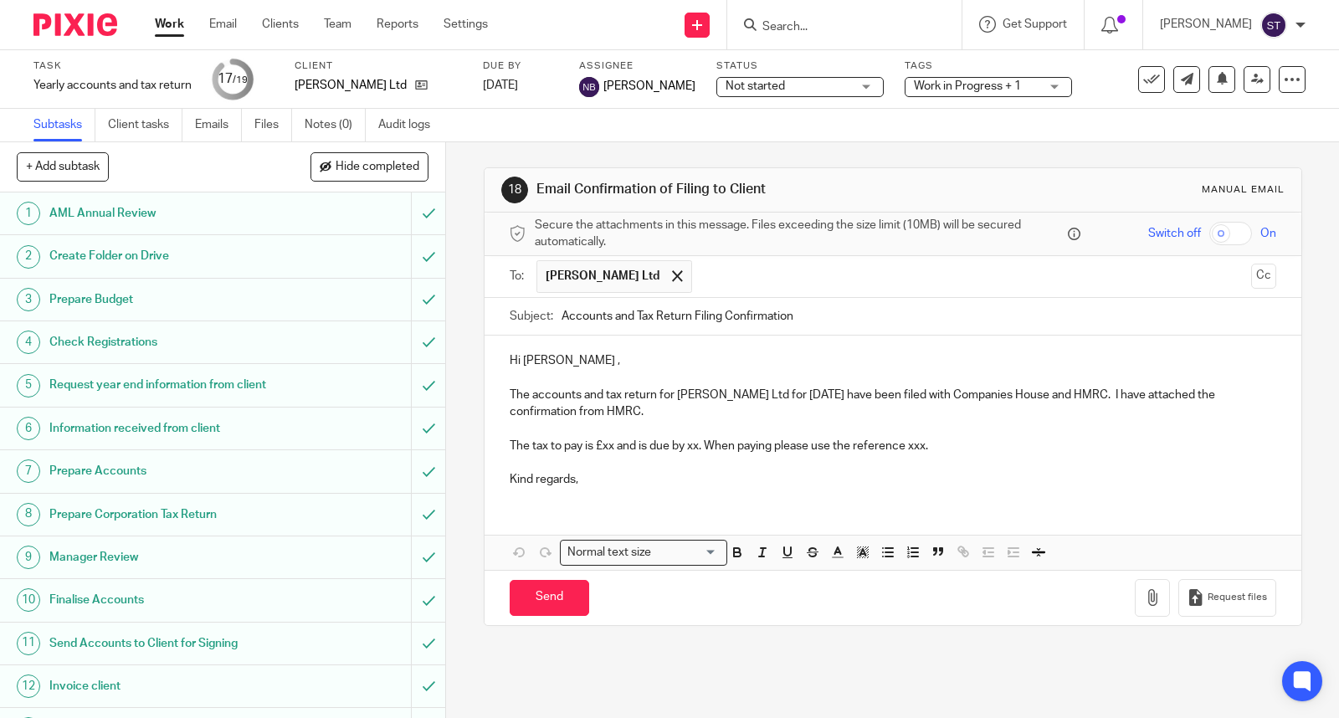
click at [562, 318] on input "Accounts and Tax Return Filing Confirmation" at bounding box center [919, 317] width 715 height 38
click at [562, 357] on p "Hi Andrew ," at bounding box center [893, 360] width 767 height 17
click at [559, 361] on p "Hi Andrew ," at bounding box center [893, 360] width 767 height 17
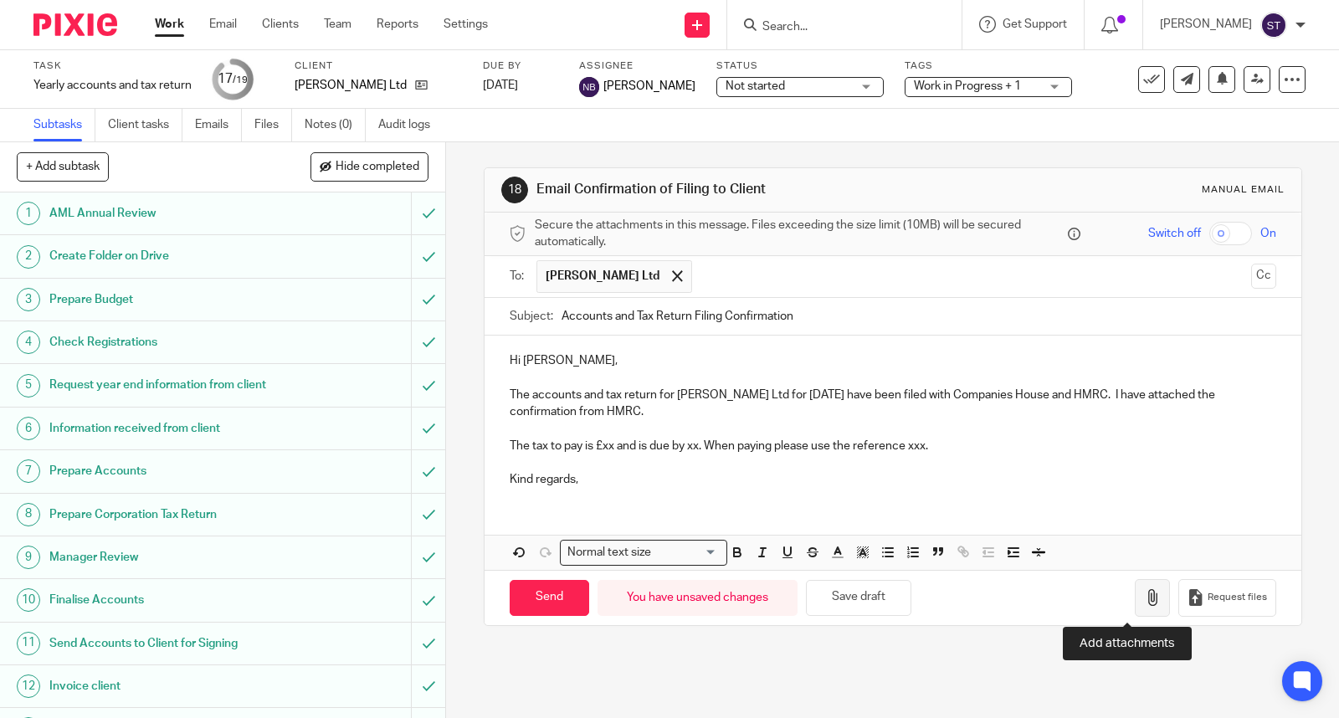
click at [1144, 598] on icon "button" at bounding box center [1152, 597] width 17 height 17
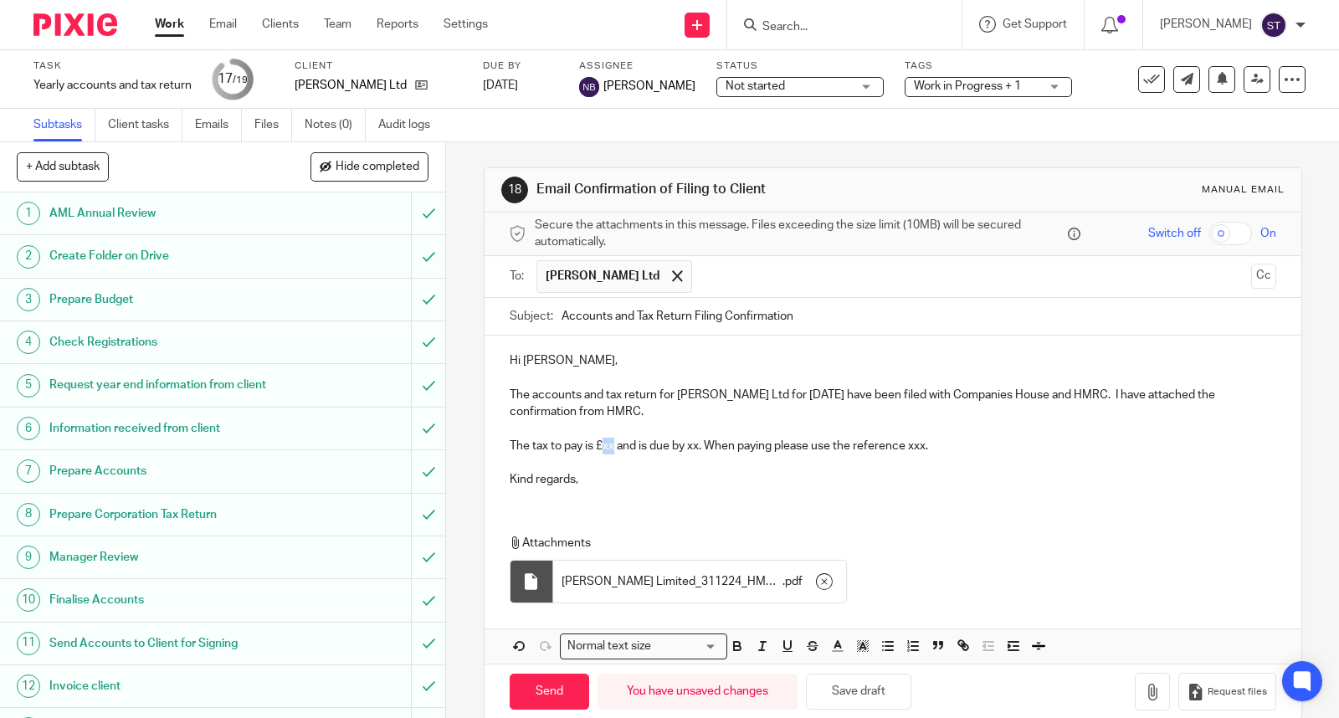
drag, startPoint x: 609, startPoint y: 442, endPoint x: 599, endPoint y: 442, distance: 10.0
click at [599, 442] on p "The tax to pay is £xx and is due by xx. When paying please use the reference xx…" at bounding box center [893, 446] width 767 height 17
drag, startPoint x: 947, startPoint y: 446, endPoint x: 963, endPoint y: 449, distance: 15.3
click at [963, 449] on p "The tax to pay is £32,820.00 and is due by xx. When paying please use the refer…" at bounding box center [893, 446] width 767 height 17
drag, startPoint x: 738, startPoint y: 448, endPoint x: 727, endPoint y: 452, distance: 12.4
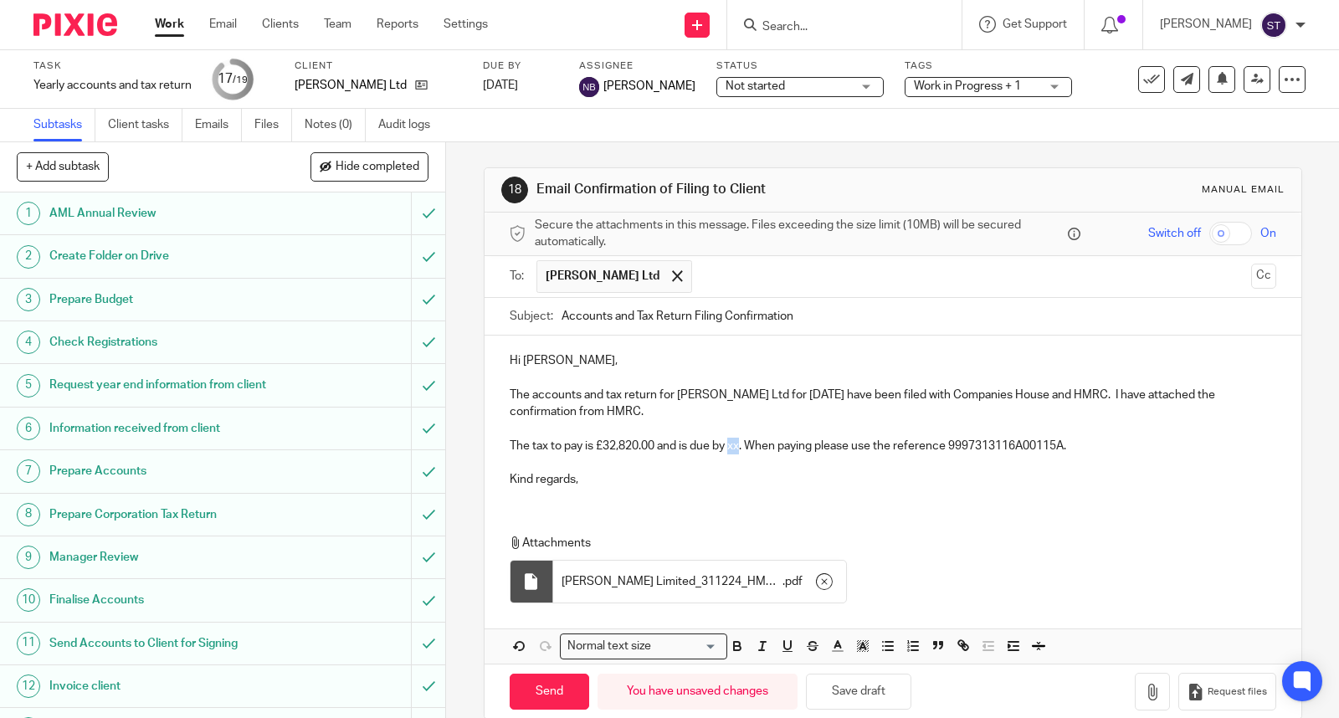
click at [727, 452] on p "The tax to pay is £32,820.00 and is due by xx. When paying please use the refer…" at bounding box center [893, 446] width 767 height 17
click at [625, 477] on p "Kind regards," at bounding box center [893, 479] width 767 height 17
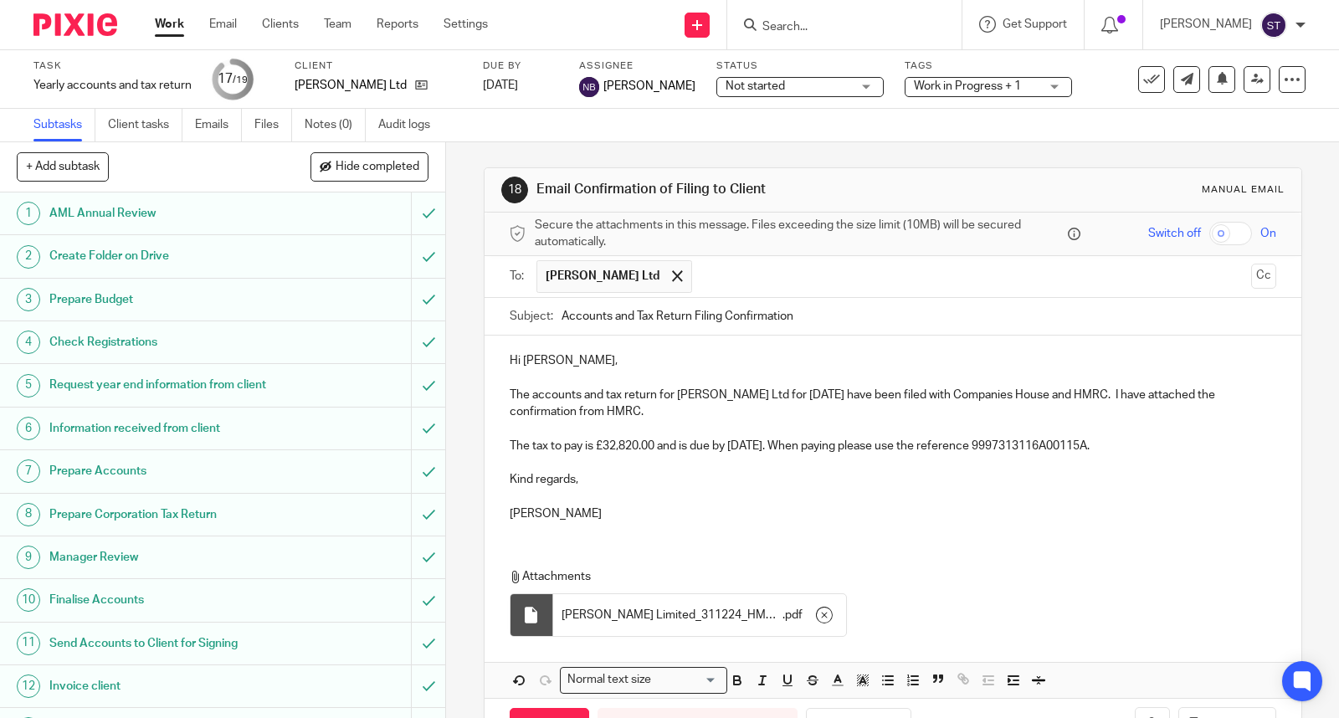
scroll to position [62, 0]
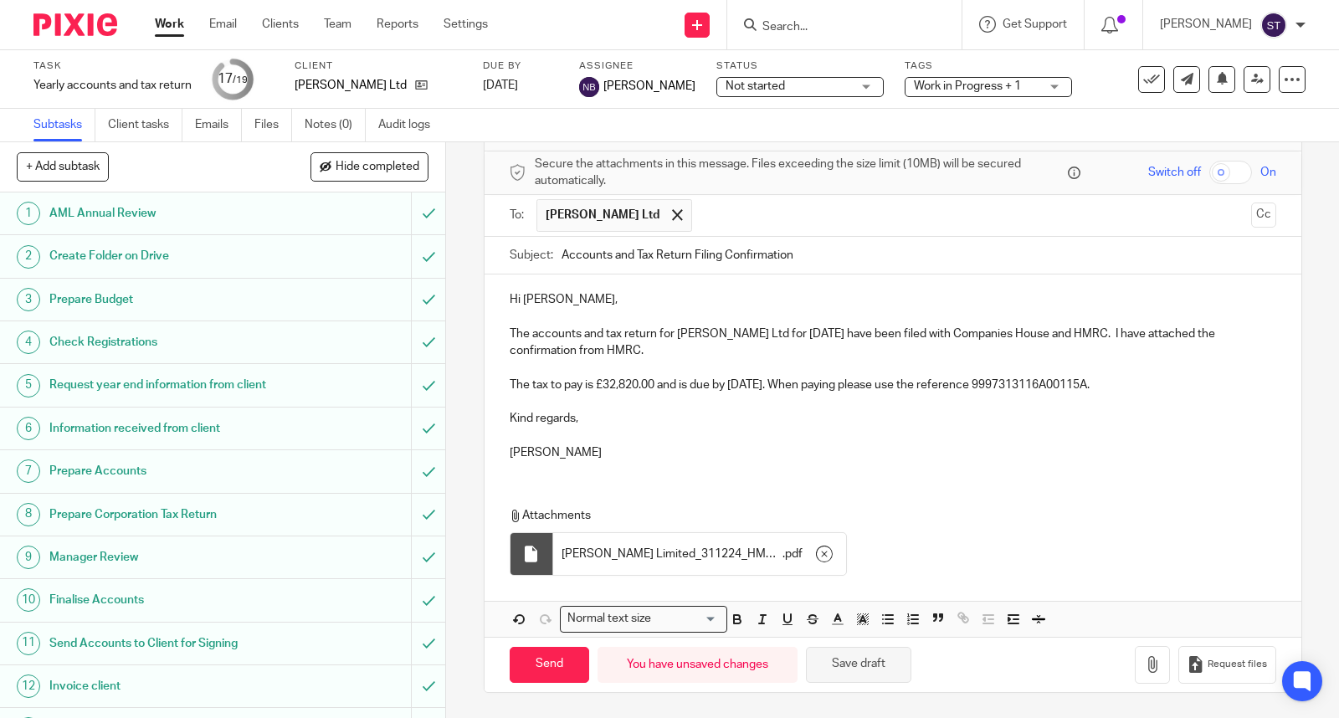
click at [872, 670] on button "Save draft" at bounding box center [858, 665] width 105 height 36
click at [557, 656] on input "Send" at bounding box center [550, 665] width 80 height 36
type input "Sent"
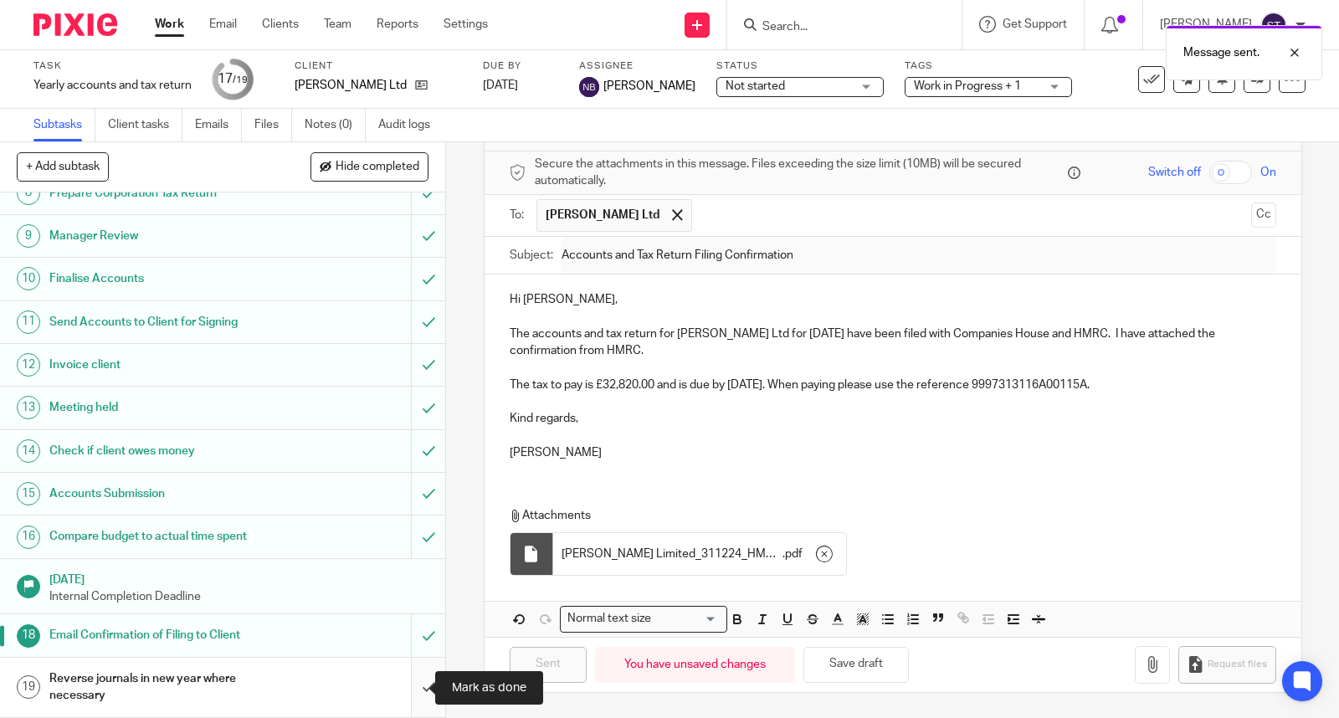
click at [408, 686] on input "submit" at bounding box center [222, 687] width 445 height 59
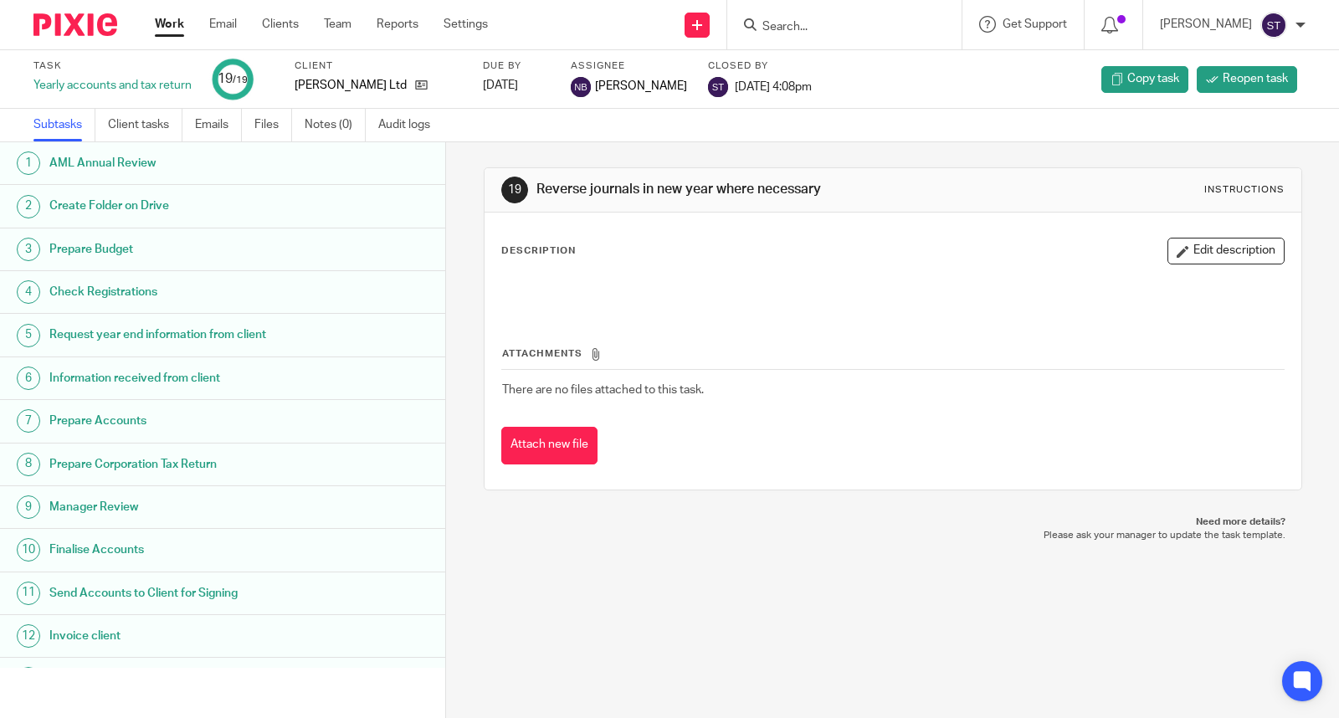
click at [848, 23] on input "Search" at bounding box center [836, 27] width 151 height 15
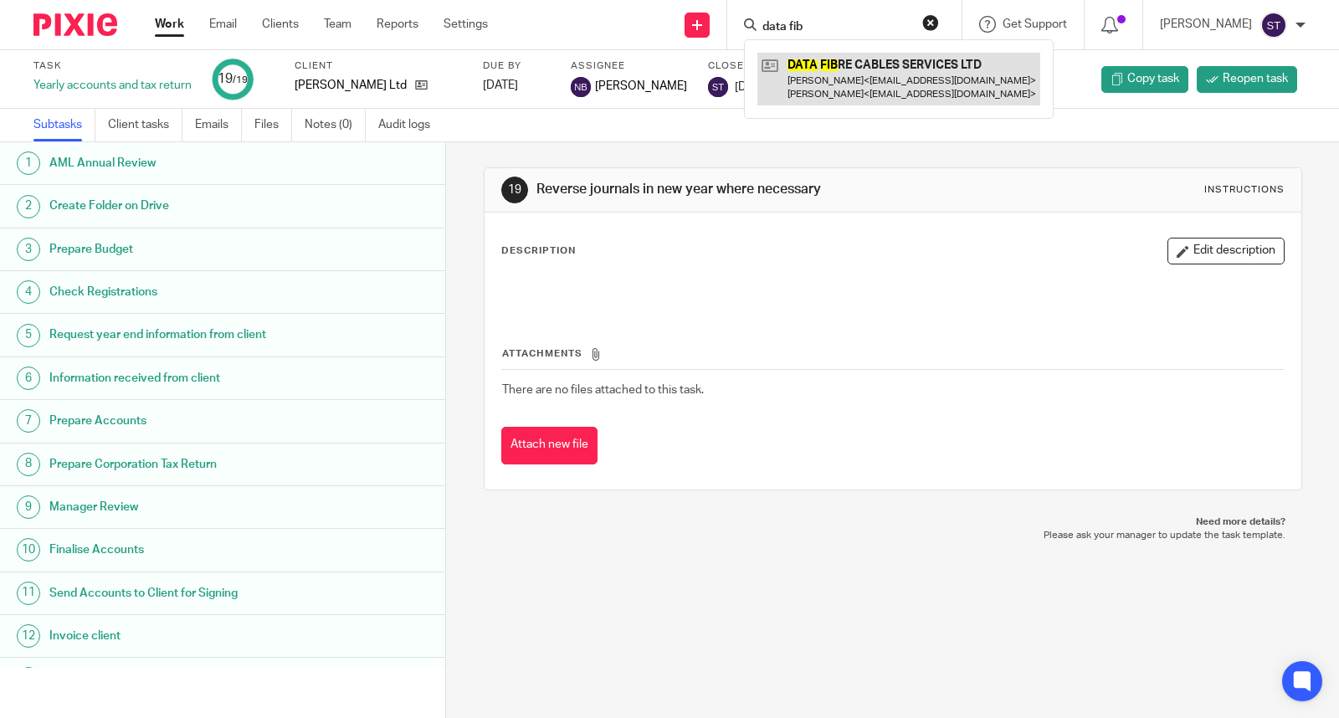
type input "data fib"
click at [888, 77] on link at bounding box center [898, 79] width 283 height 52
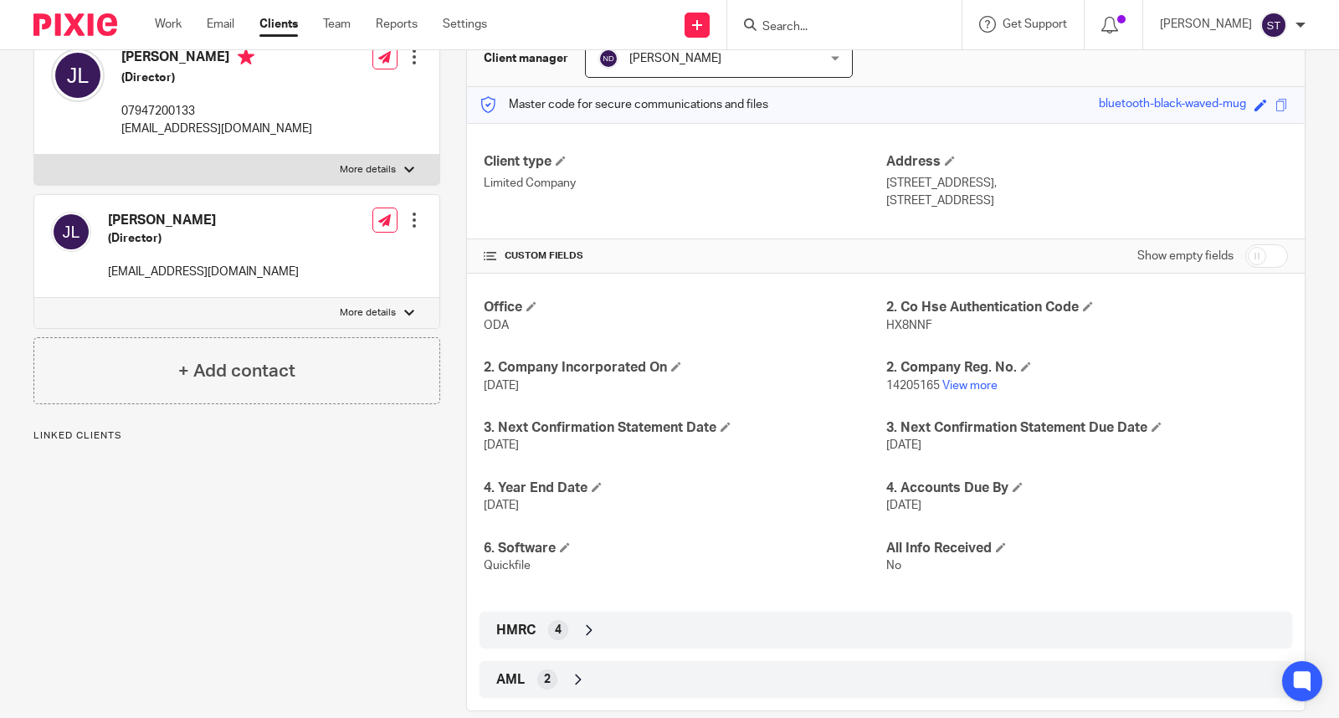
scroll to position [204, 0]
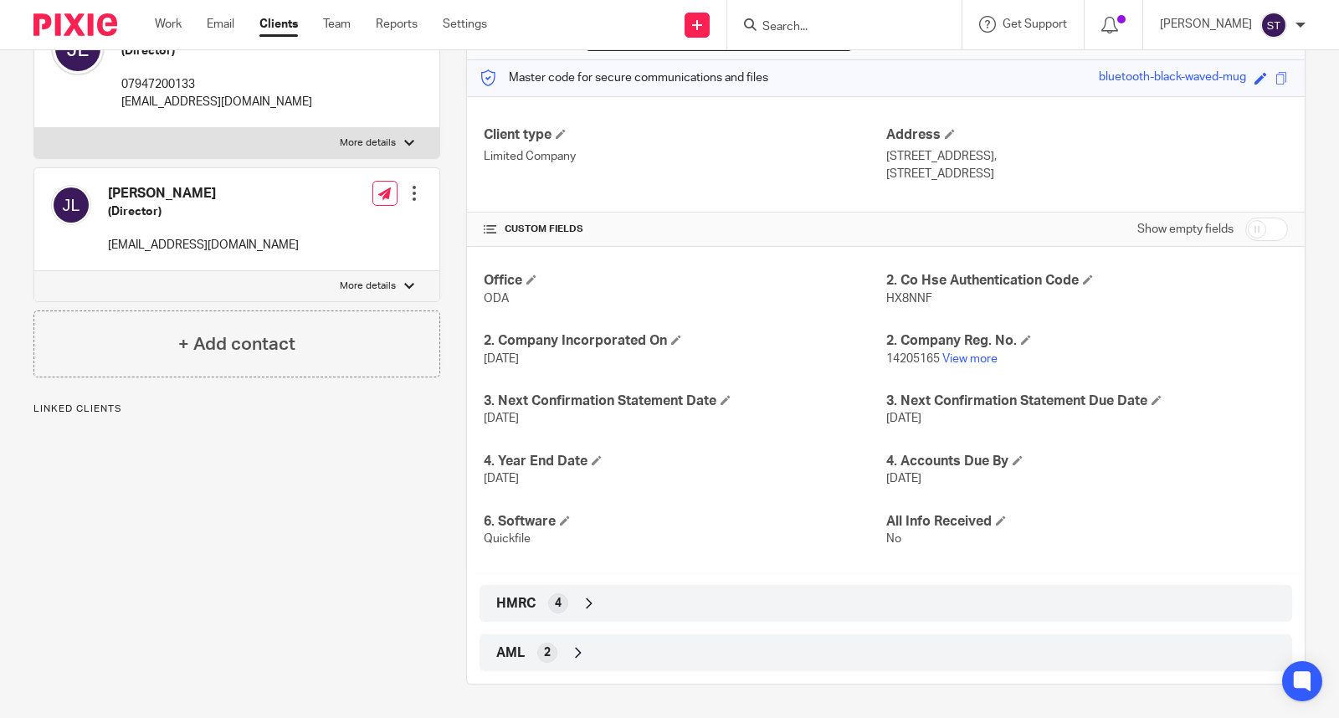
click at [592, 603] on icon at bounding box center [589, 603] width 17 height 17
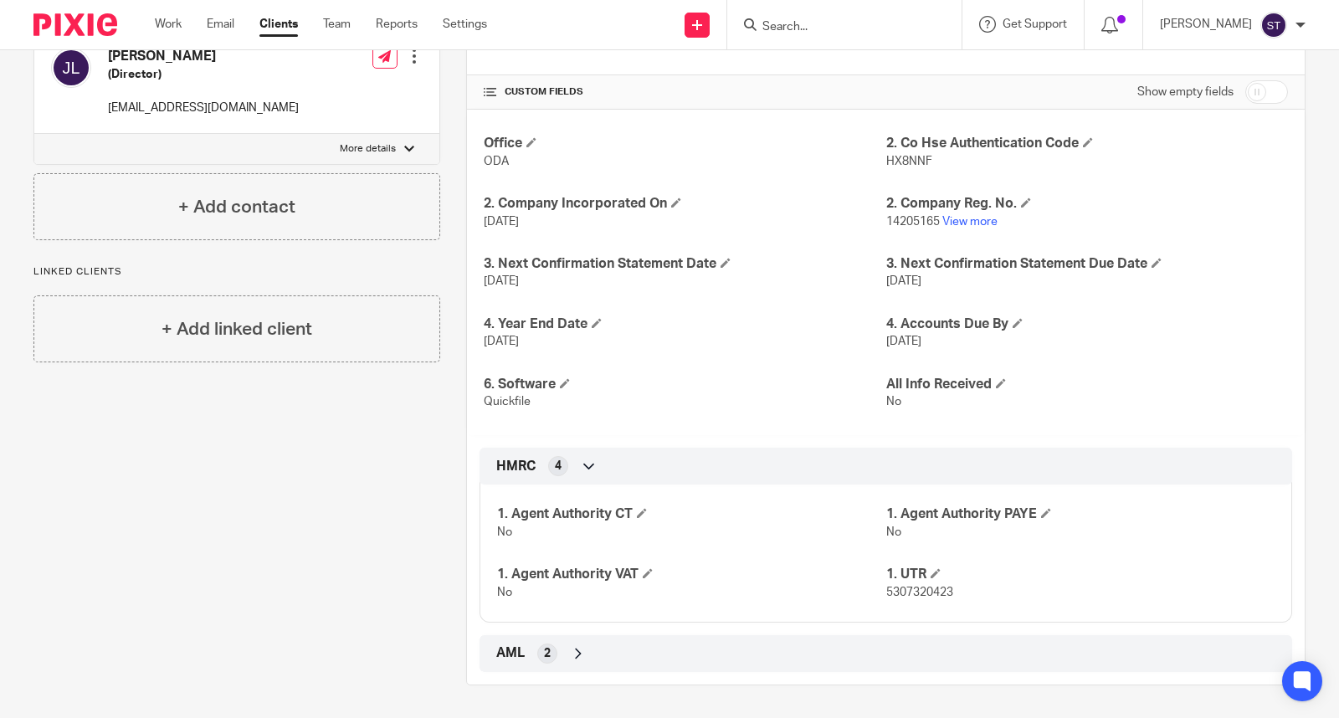
scroll to position [0, 0]
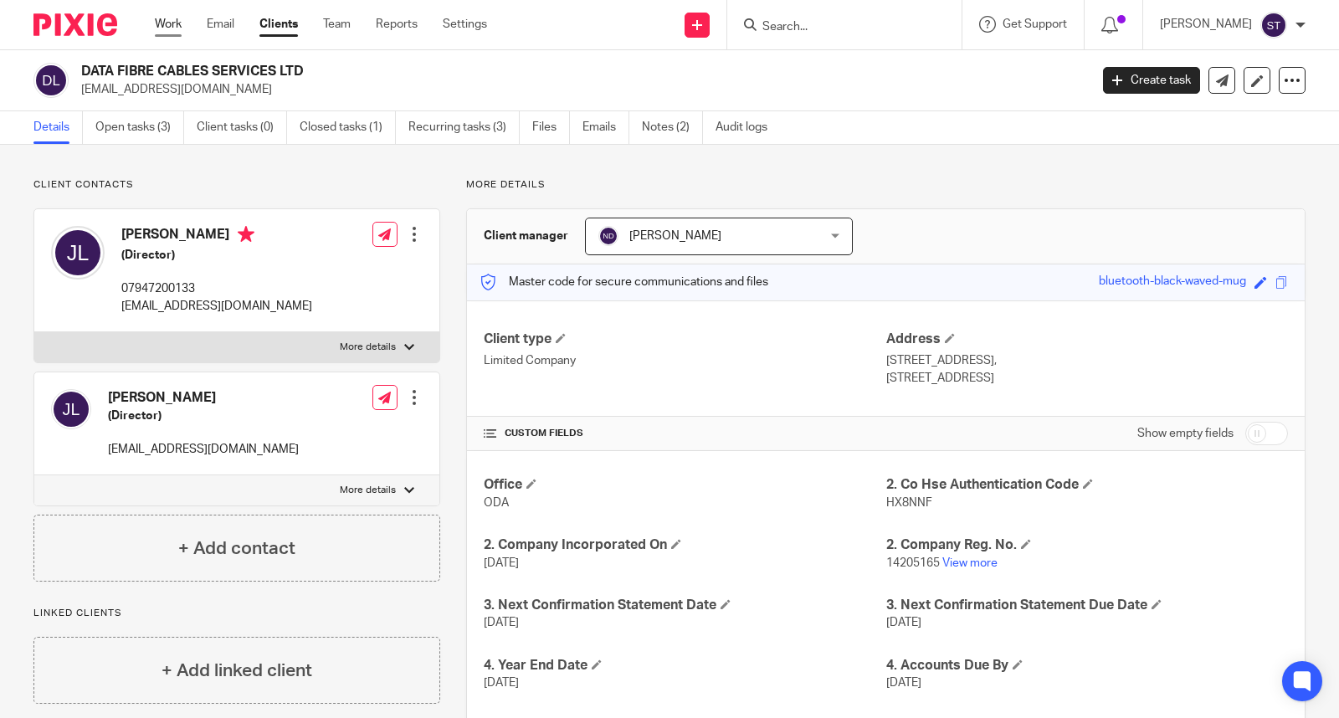
click at [157, 23] on link "Work" at bounding box center [168, 24] width 27 height 17
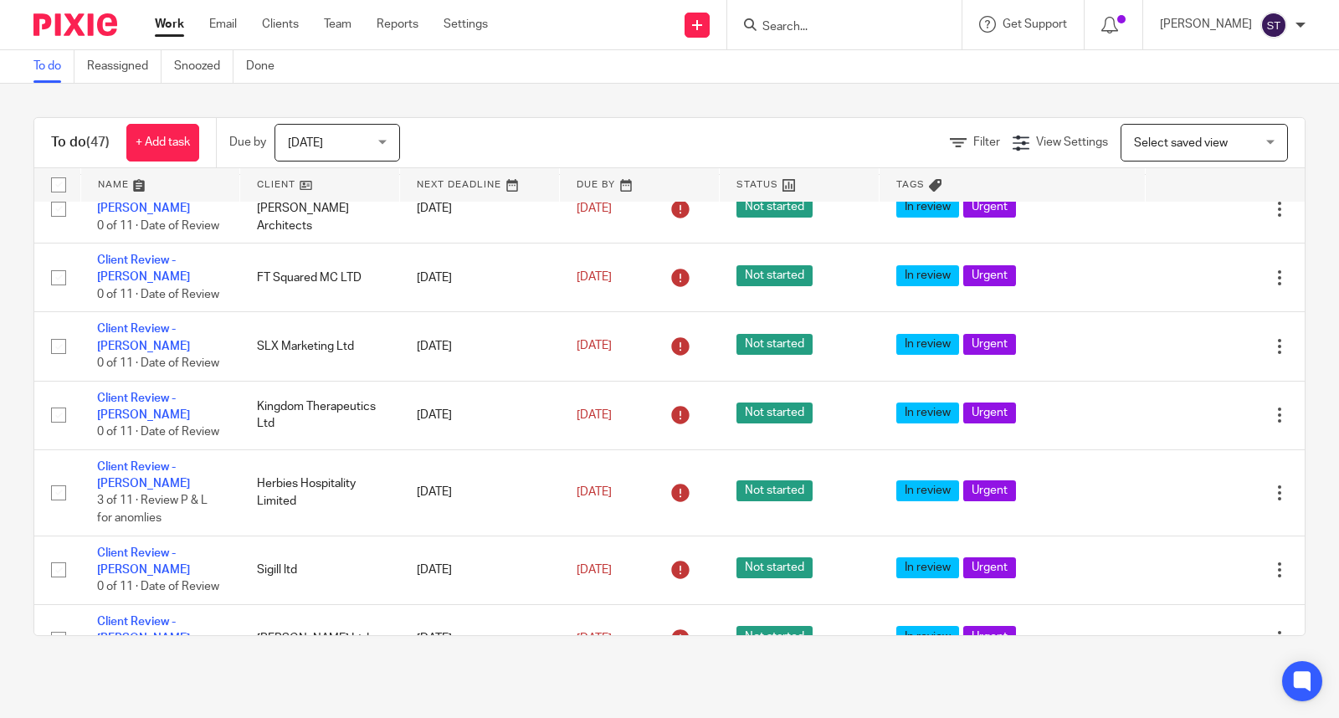
scroll to position [816, 0]
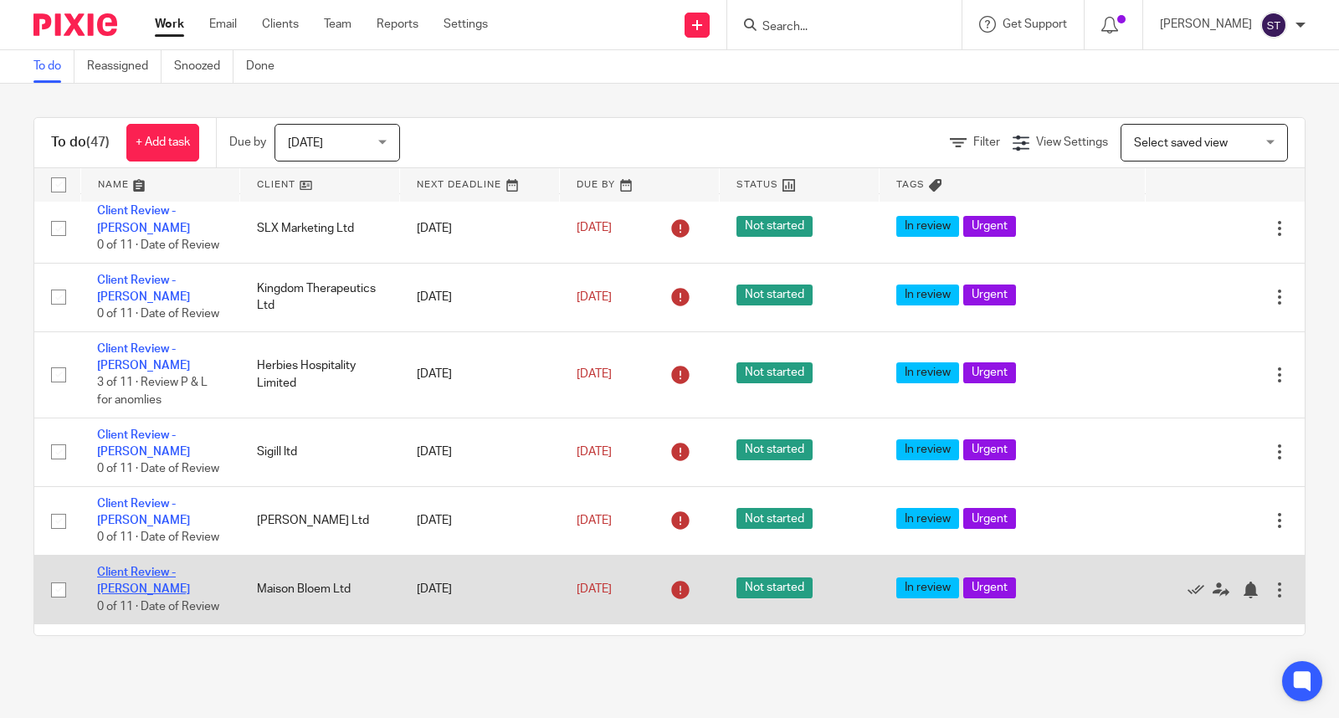
click at [190, 595] on link "Client Review - [PERSON_NAME]" at bounding box center [143, 581] width 93 height 28
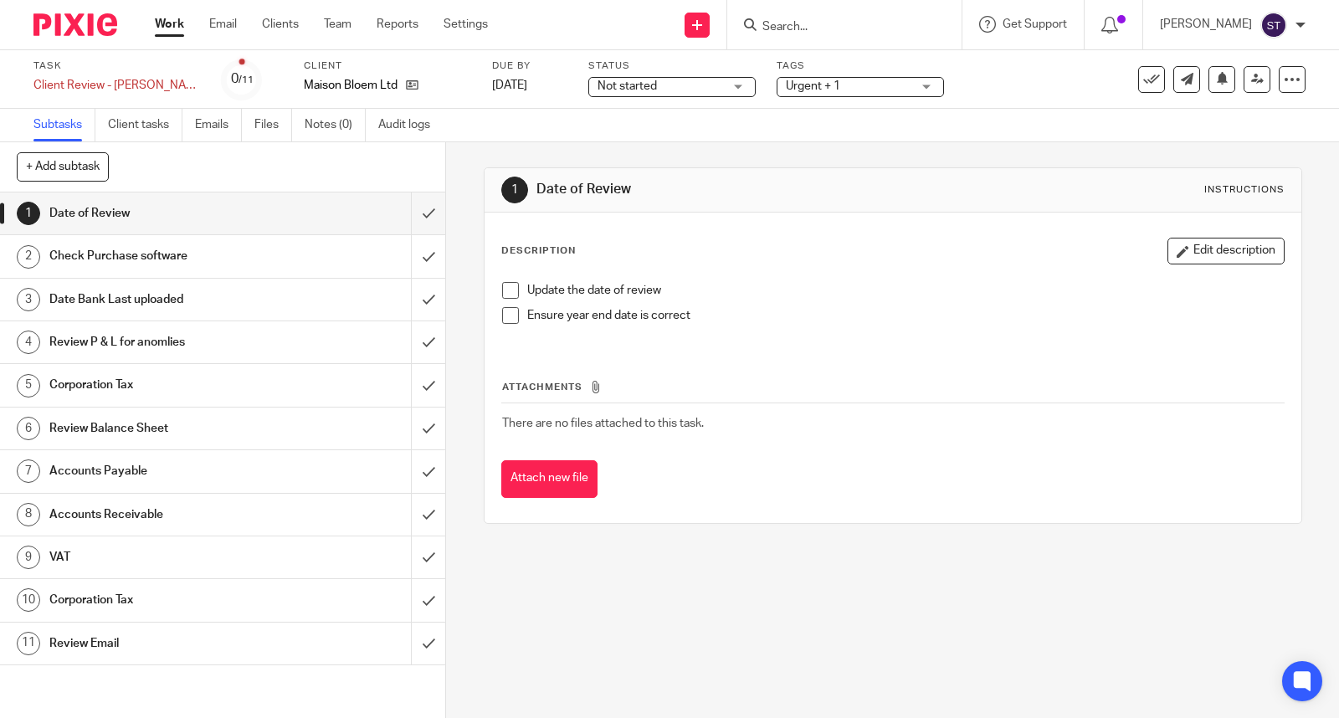
click at [511, 295] on span at bounding box center [510, 290] width 17 height 17
click at [511, 313] on span at bounding box center [510, 315] width 17 height 17
click at [1175, 251] on button "Edit description" at bounding box center [1226, 251] width 117 height 27
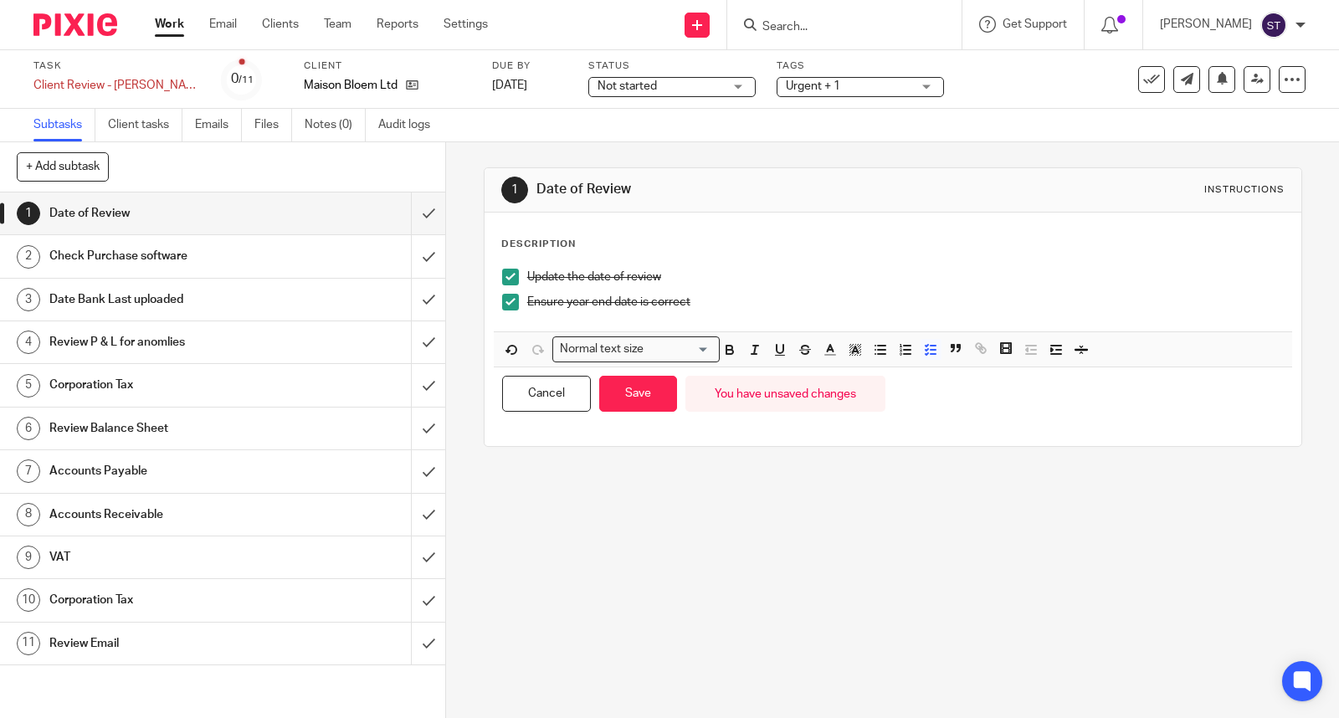
click at [863, 297] on p "Ensure year end date is correct" at bounding box center [905, 302] width 757 height 17
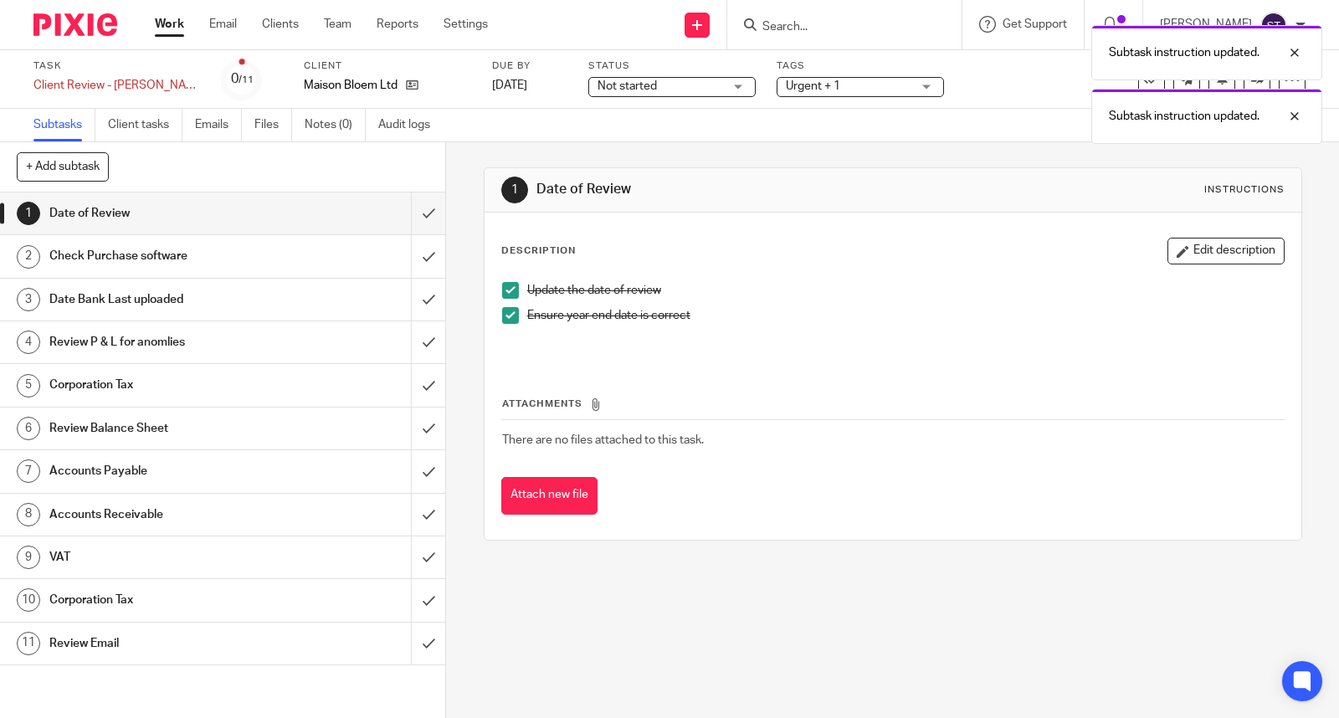
click at [763, 340] on p at bounding box center [893, 340] width 782 height 17
click at [1178, 248] on button "Edit description" at bounding box center [1226, 251] width 117 height 27
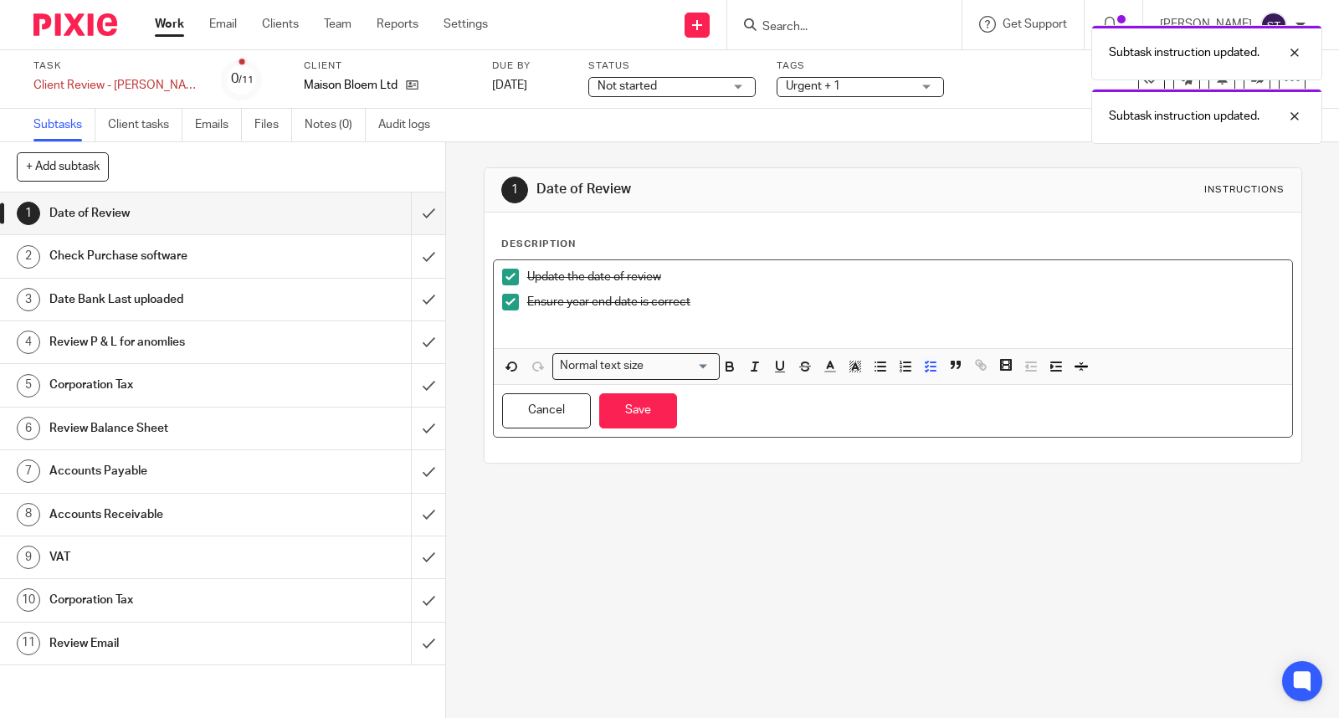
click at [745, 300] on p "Ensure year end date is correct" at bounding box center [905, 302] width 757 height 17
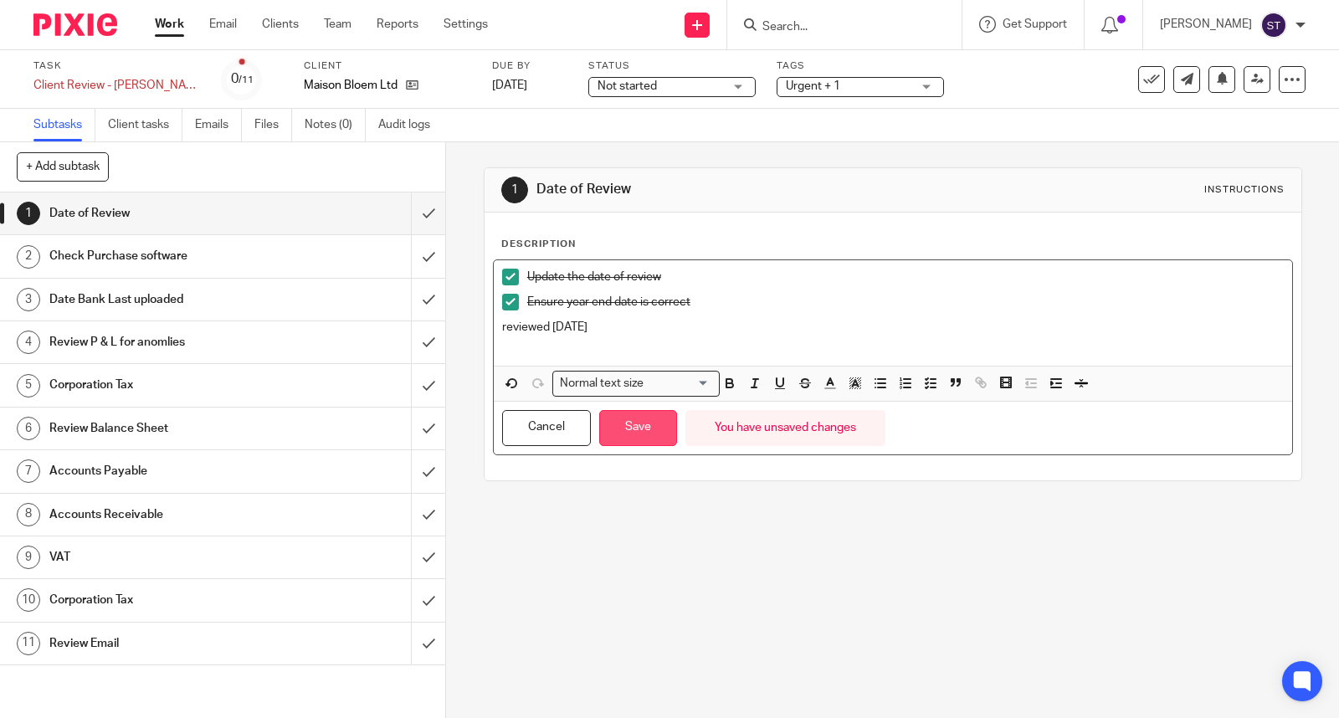
click at [651, 423] on button "Save" at bounding box center [638, 428] width 78 height 36
click at [396, 218] on input "submit" at bounding box center [222, 214] width 445 height 42
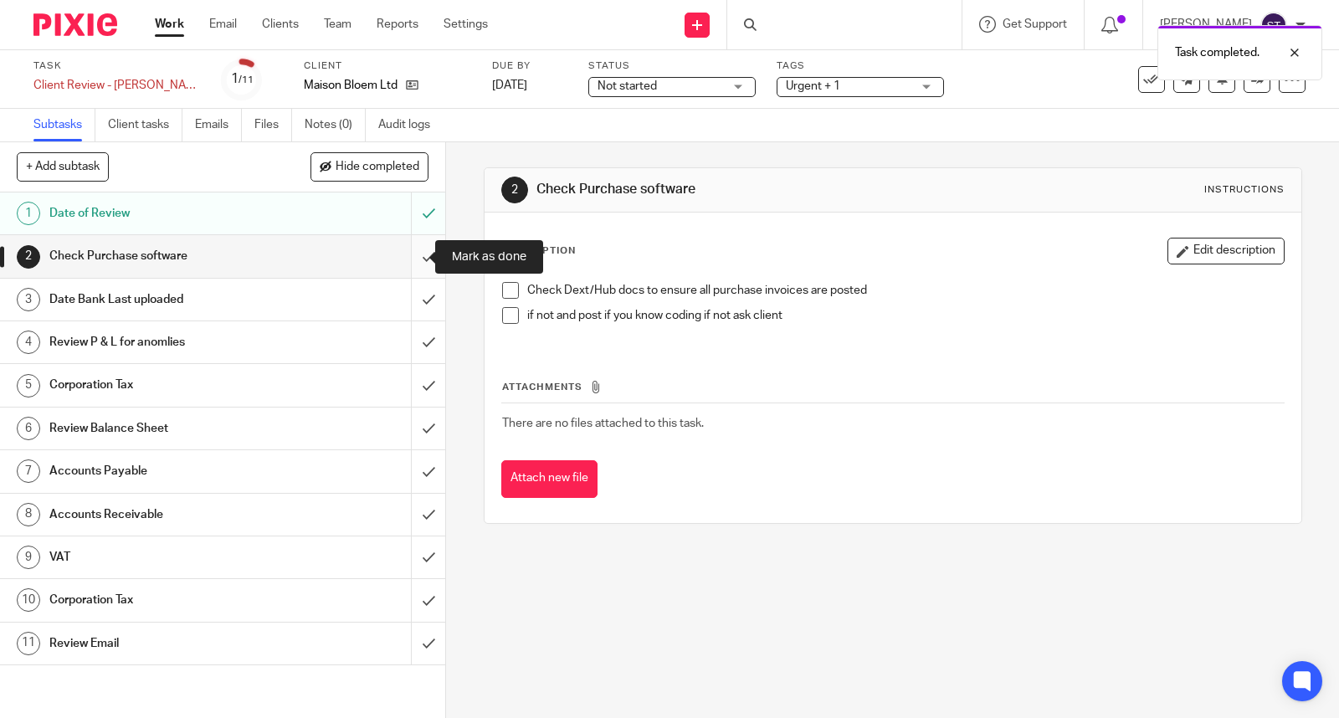
click at [406, 256] on input "submit" at bounding box center [222, 256] width 445 height 42
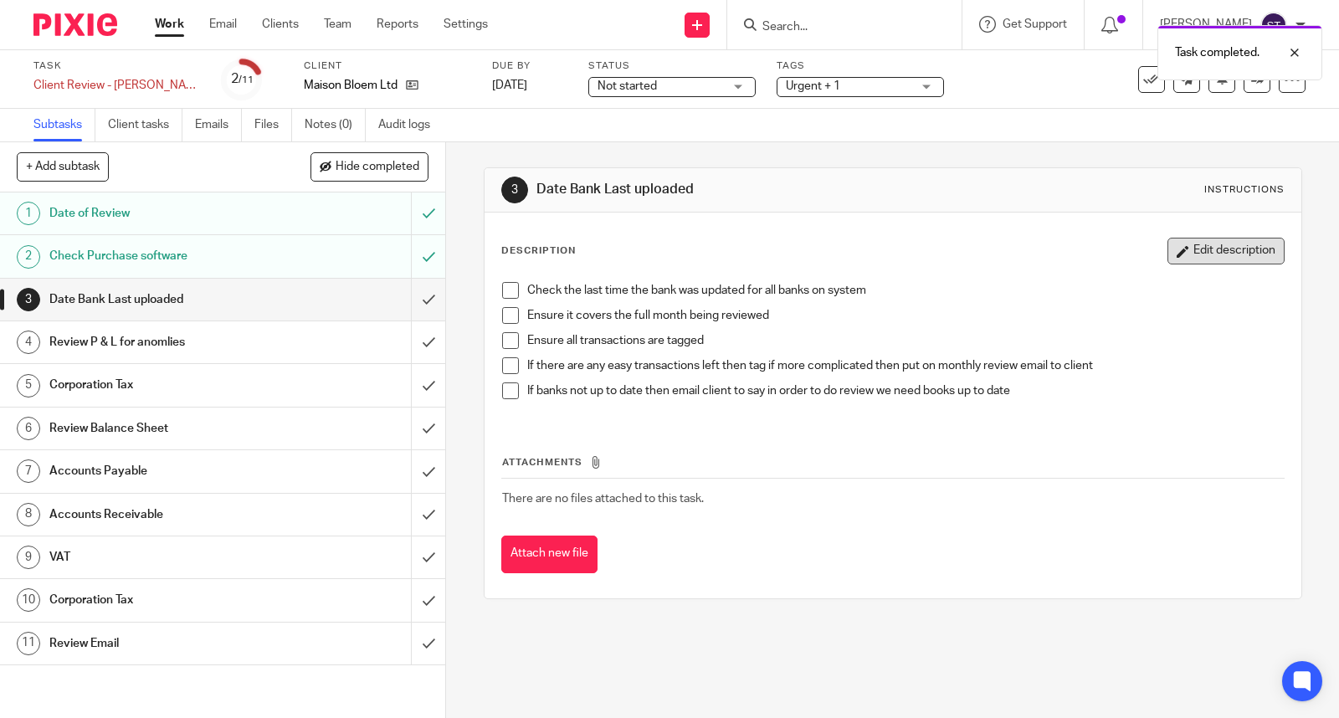
click at [1192, 249] on button "Edit description" at bounding box center [1226, 251] width 117 height 27
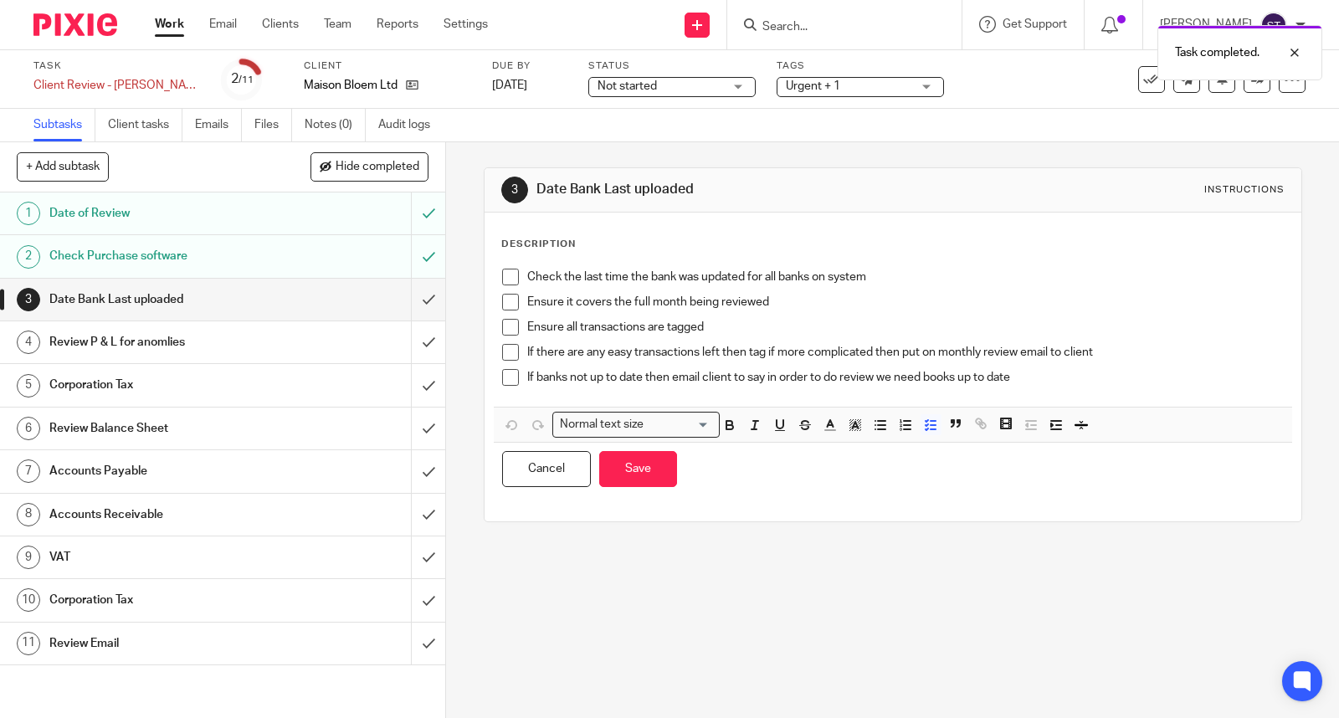
click at [1055, 379] on p "If banks not up to date then email client to say in order to do review we need …" at bounding box center [905, 377] width 757 height 17
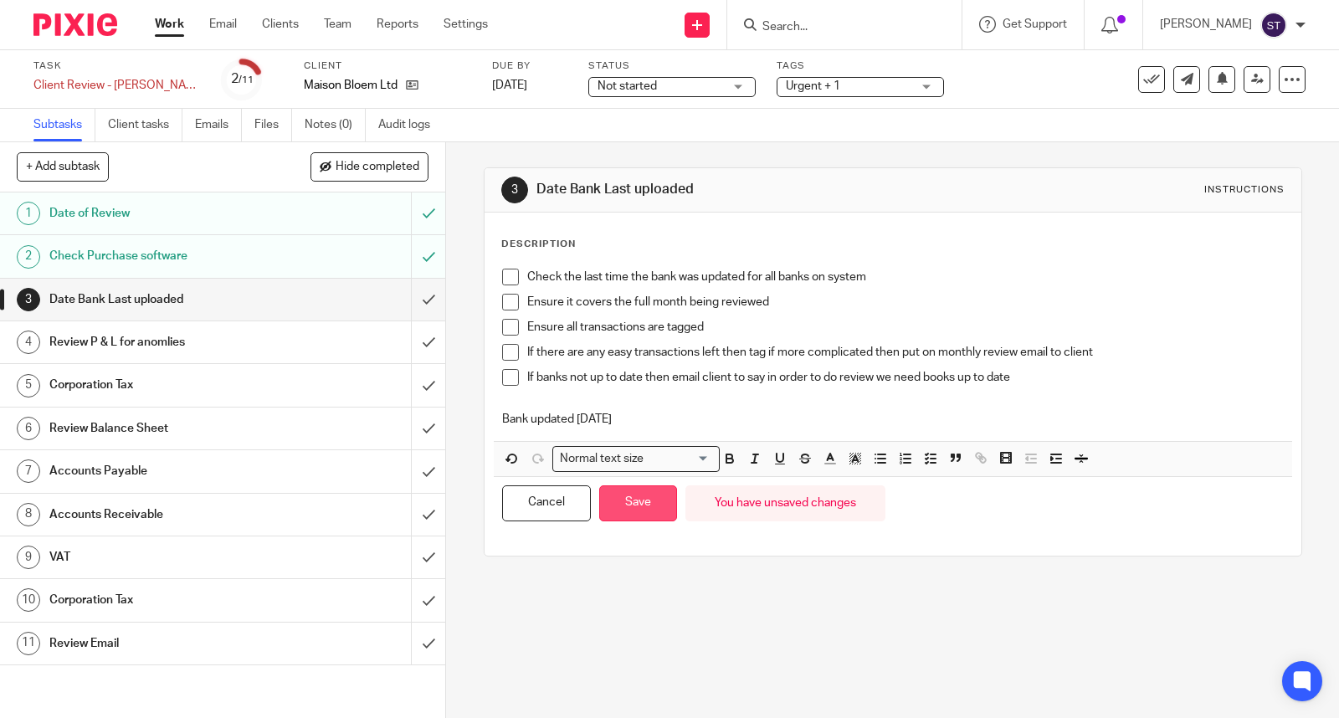
click at [633, 499] on button "Save" at bounding box center [638, 503] width 78 height 36
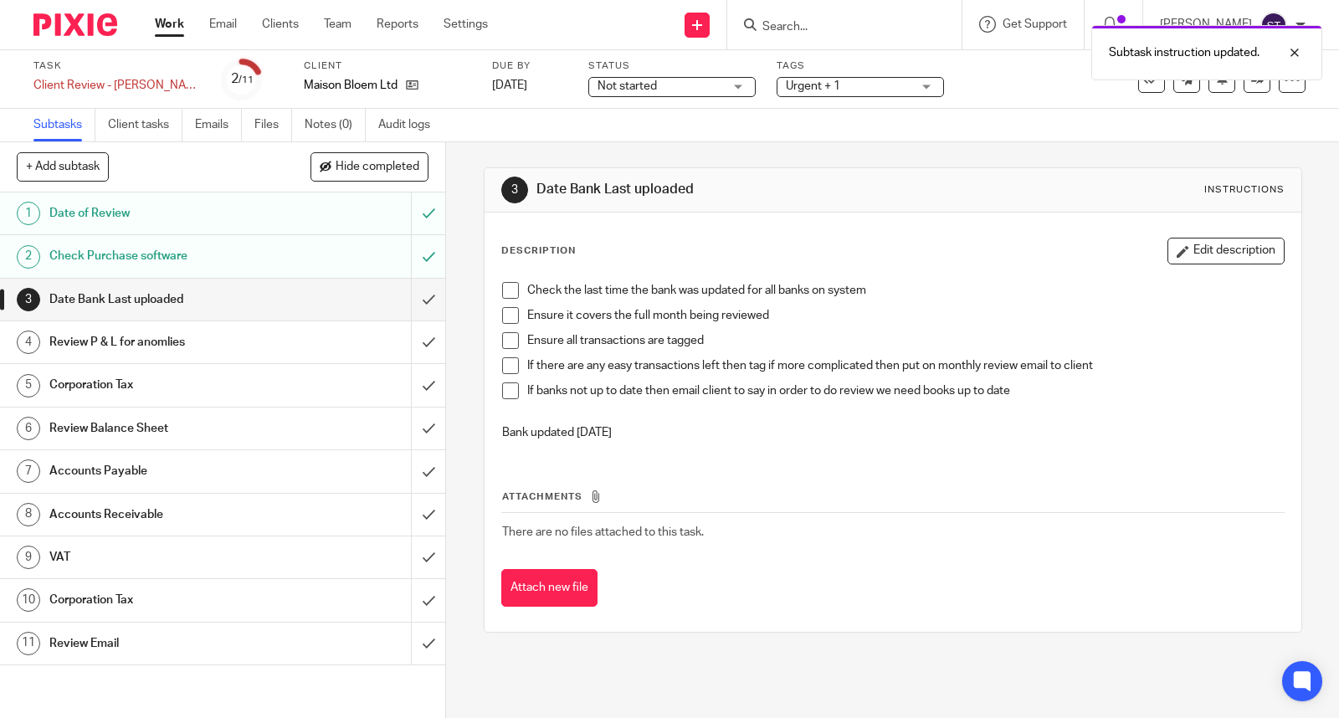
click at [508, 276] on div "Check the last time the bank was updated for all banks on system Ensure it cove…" at bounding box center [893, 364] width 798 height 181
click at [503, 285] on span at bounding box center [510, 290] width 17 height 17
click at [504, 302] on li "Check the last time the bank was updated for all banks on system" at bounding box center [893, 294] width 782 height 25
click at [507, 321] on span at bounding box center [510, 315] width 17 height 17
click at [507, 336] on span at bounding box center [510, 340] width 17 height 17
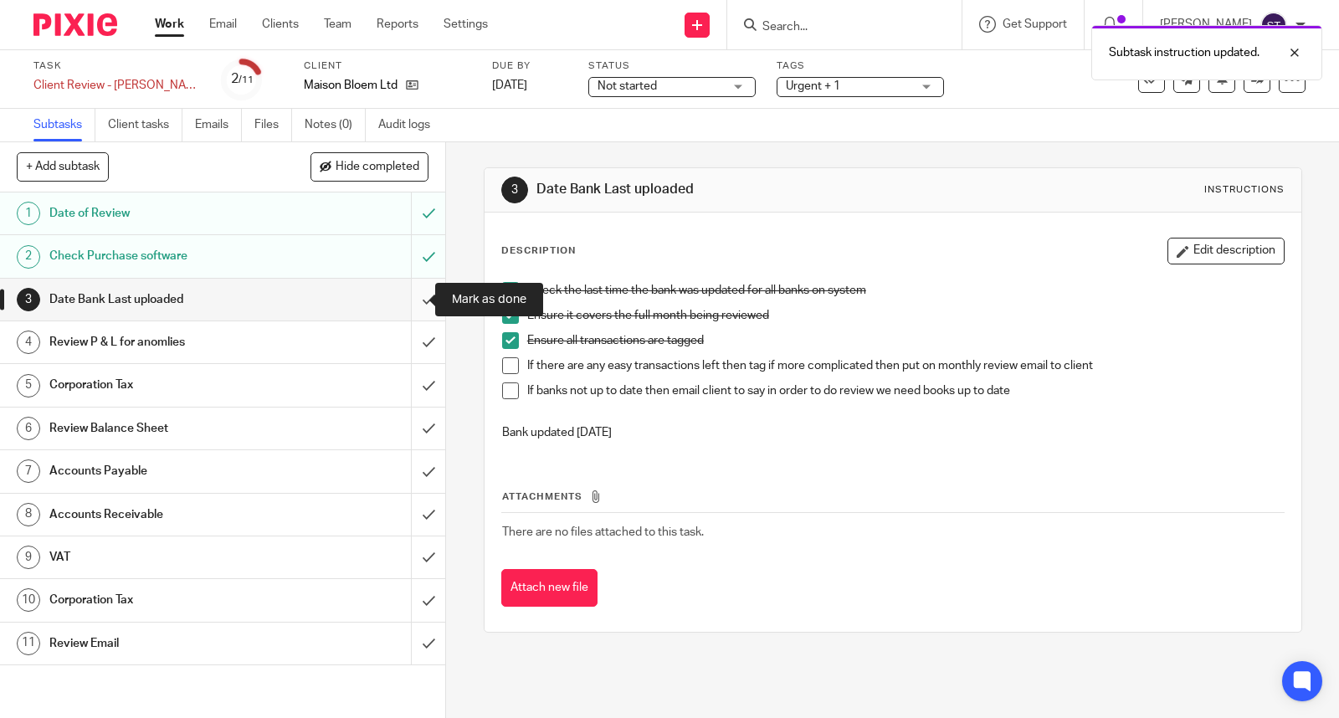
click at [414, 302] on input "submit" at bounding box center [222, 300] width 445 height 42
